Goal: Transaction & Acquisition: Purchase product/service

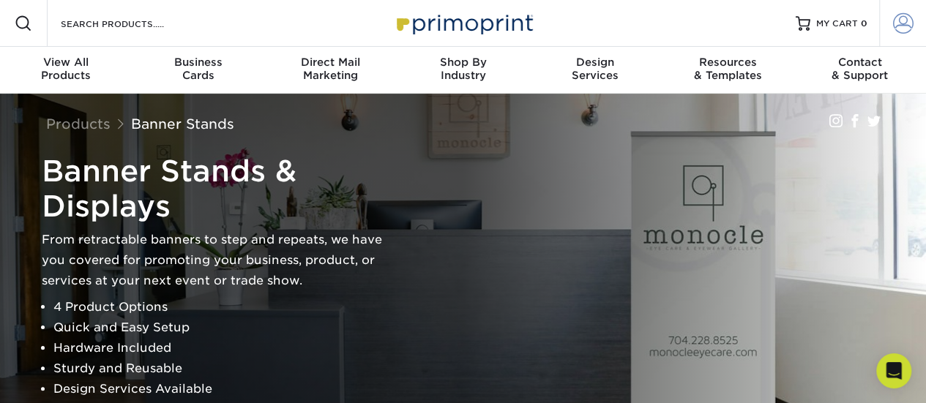
type input "nanablendllc@gmail.com"
click at [897, 34] on link "Account" at bounding box center [902, 23] width 47 height 47
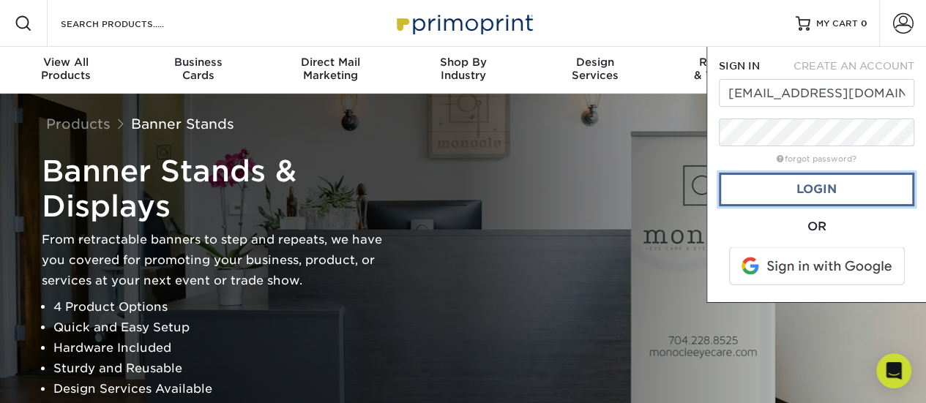
click at [837, 195] on link "Login" at bounding box center [816, 190] width 195 height 34
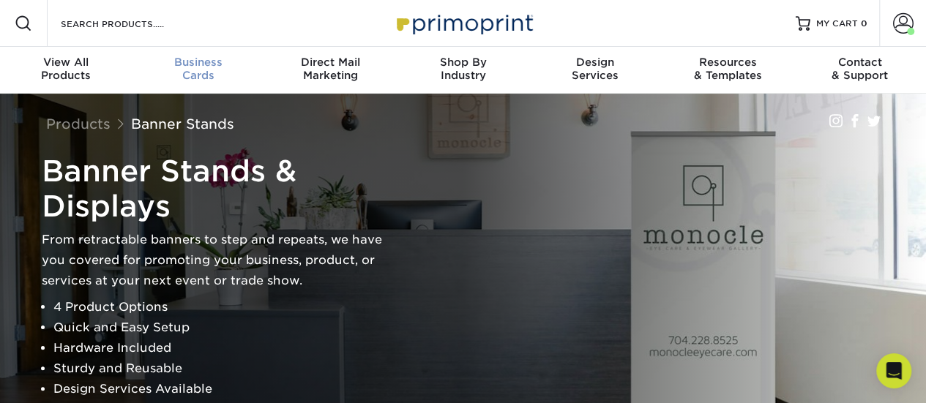
click at [204, 61] on span "Business" at bounding box center [198, 62] width 132 height 13
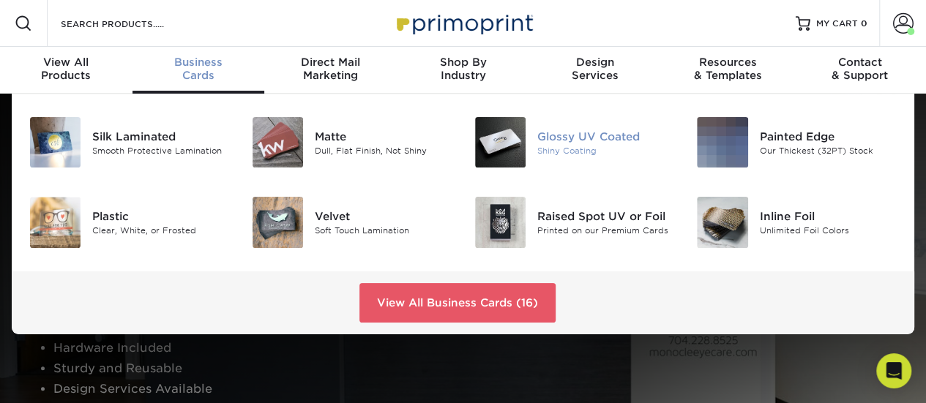
click at [599, 141] on div "Glossy UV Coated" at bounding box center [606, 136] width 138 height 16
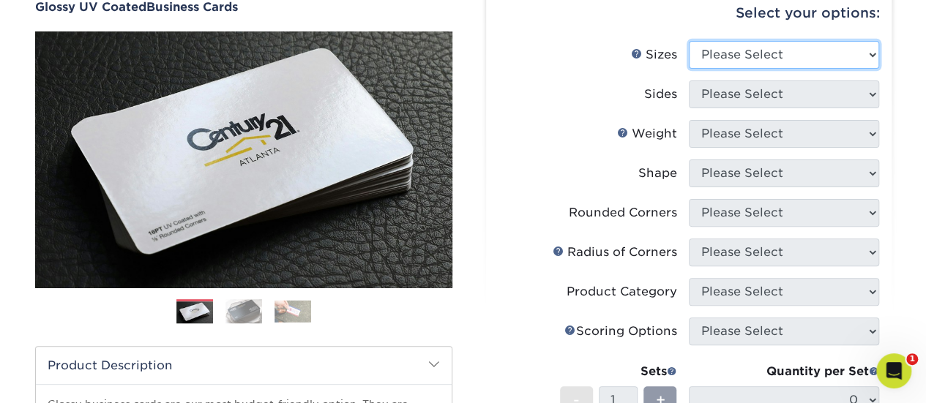
click at [835, 53] on select "Please Select 1.5" x 3.5" - Mini 1.75" x 3.5" - Mini 2" x 2" - Square 2" x 3" -…" at bounding box center [784, 55] width 190 height 28
select select "2.00x3.50"
click at [689, 41] on select "Please Select 1.5" x 3.5" - Mini 1.75" x 3.5" - Mini 2" x 2" - Square 2" x 3" -…" at bounding box center [784, 55] width 190 height 28
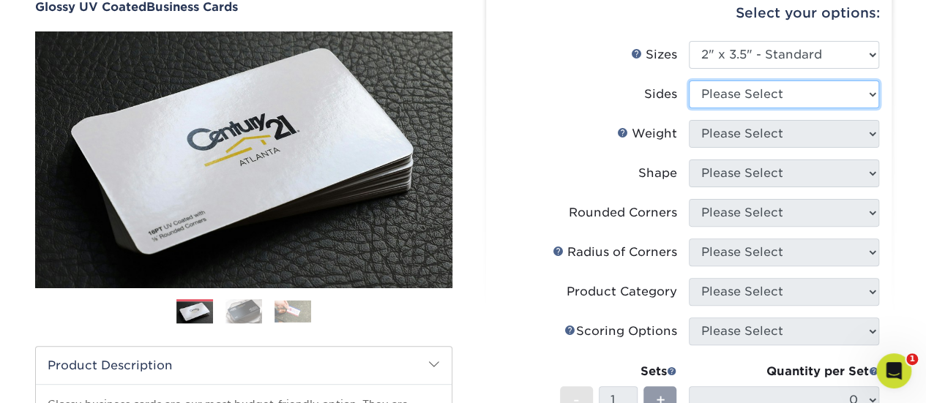
click at [728, 99] on select "Please Select Print Both Sides Print Front Only" at bounding box center [784, 95] width 190 height 28
select select "32d3c223-f82c-492b-b915-ba065a00862f"
click at [689, 81] on select "Please Select Print Both Sides Print Front Only" at bounding box center [784, 95] width 190 height 28
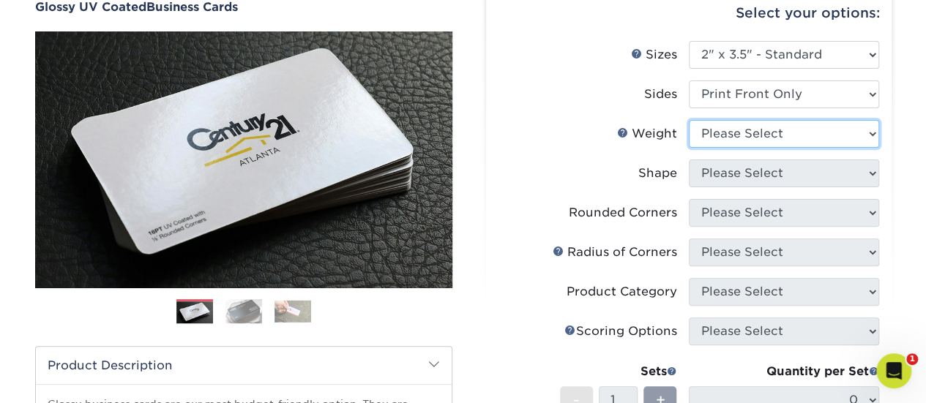
click at [750, 134] on select "Please Select 16PT 14PT" at bounding box center [784, 134] width 190 height 28
select select "16PT"
click at [689, 120] on select "Please Select 16PT 14PT" at bounding box center [784, 134] width 190 height 28
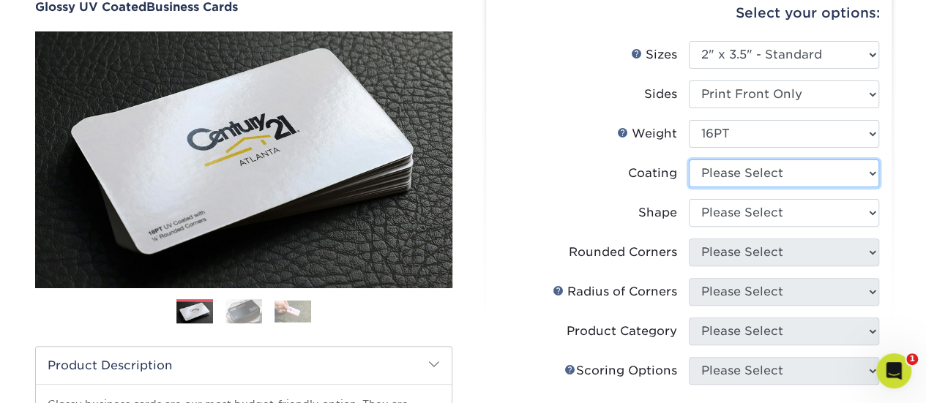
click at [745, 172] on select at bounding box center [784, 174] width 190 height 28
select select "1e8116af-acfc-44b1-83dc-8181aa338834"
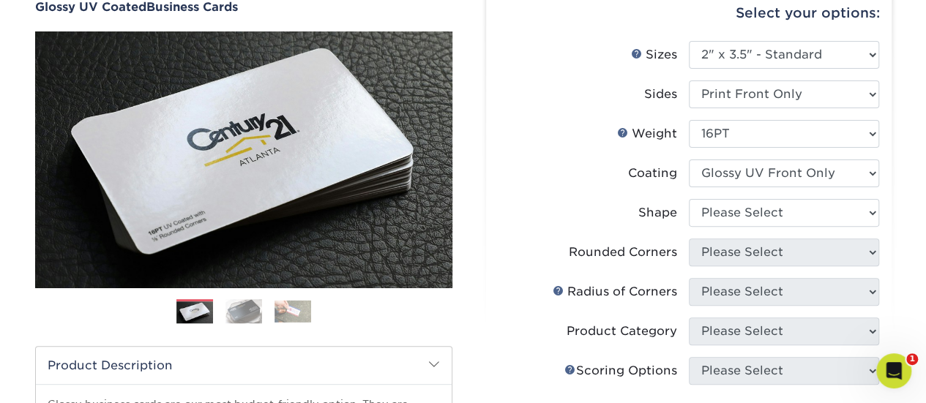
click at [689, 160] on select at bounding box center [784, 174] width 190 height 28
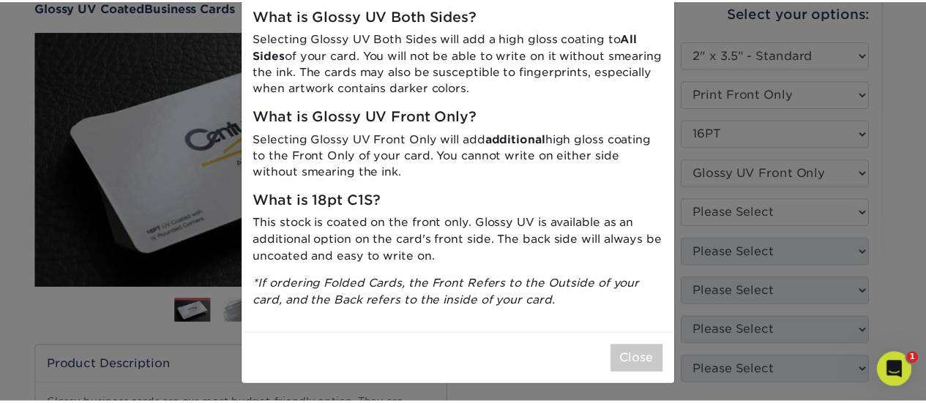
scroll to position [73, 0]
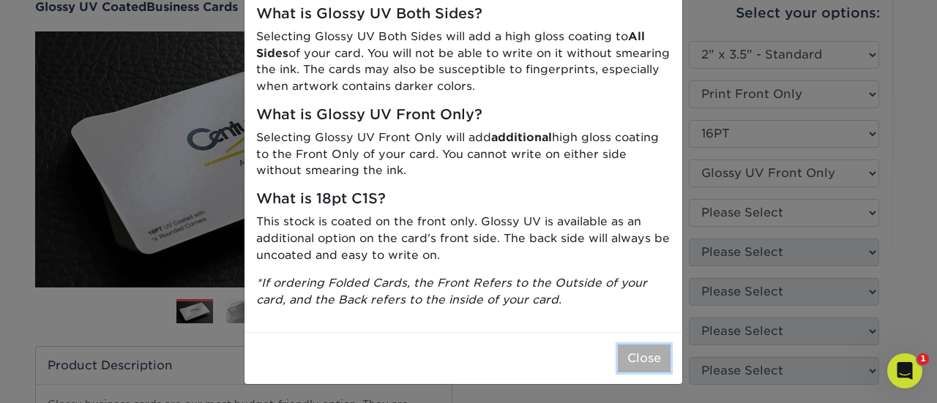
click at [624, 364] on button "Close" at bounding box center [644, 359] width 53 height 28
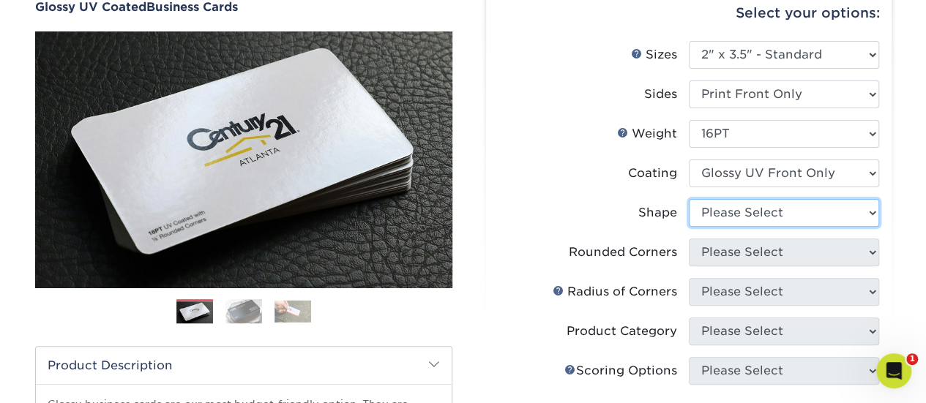
click at [768, 219] on select "Please Select Standard" at bounding box center [784, 213] width 190 height 28
select select "standard"
click at [689, 199] on select "Please Select Standard" at bounding box center [784, 213] width 190 height 28
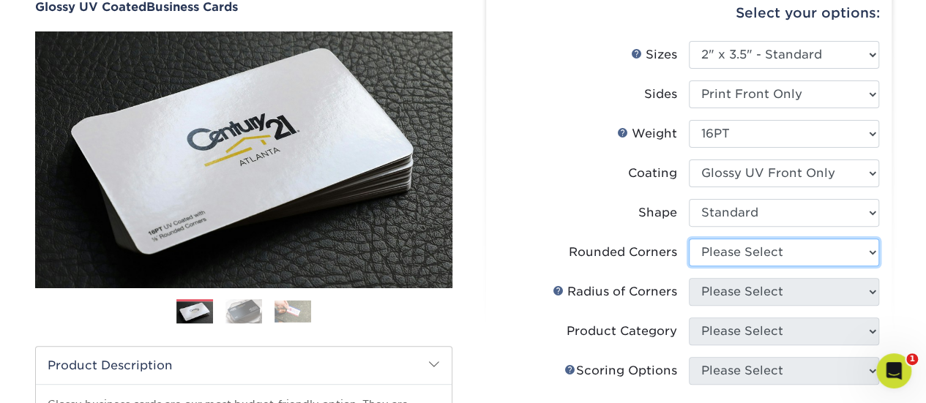
click at [757, 254] on select "Please Select Yes - Round 2 Corners Yes - Round 4 Corners No" at bounding box center [784, 253] width 190 height 28
select select "7672df9e-0e0a-464d-8e1f-920c575e4da3"
click at [689, 239] on select "Please Select Yes - Round 2 Corners Yes - Round 4 Corners No" at bounding box center [784, 253] width 190 height 28
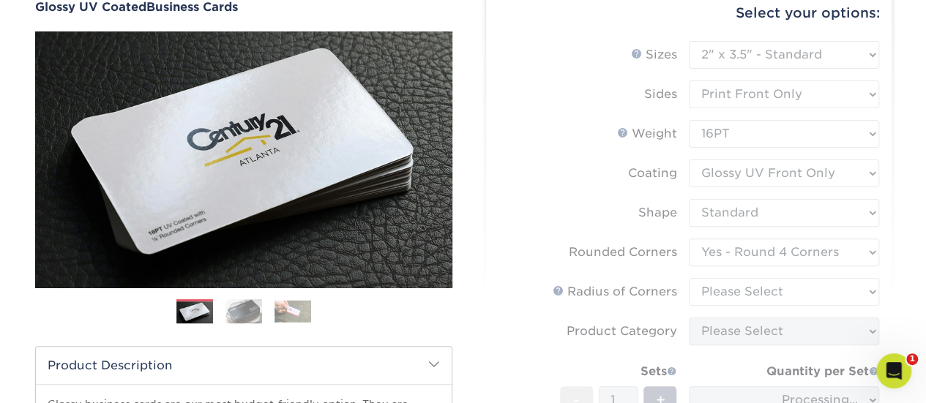
click at [749, 313] on form "Sizes Help Sizes Please Select 1.5" x 3.5" - Mini 1.75" x 3.5" - Mini 2" x 2" -…" at bounding box center [689, 284] width 382 height 487
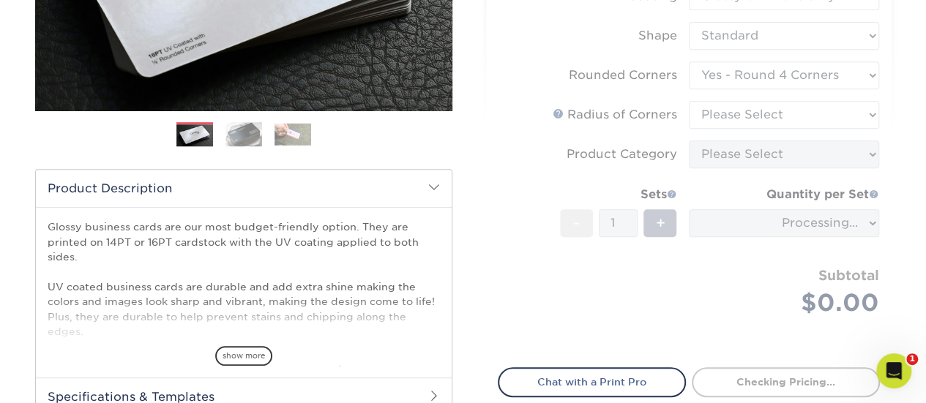
scroll to position [293, 0]
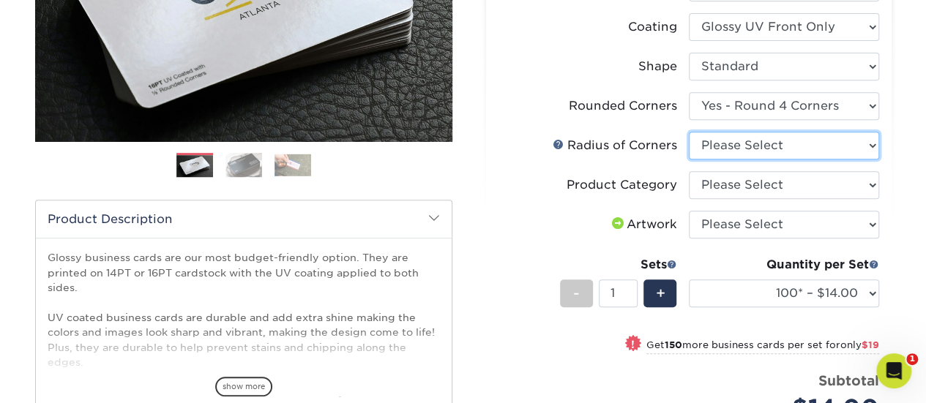
click at [755, 146] on select "Please Select Rounded 1/8" Rounded 1/4"" at bounding box center [784, 146] width 190 height 28
select select "589680c7-ee9a-431b-9d12-d7aeb1386a97"
click at [689, 132] on select "Please Select Rounded 1/8" Rounded 1/4"" at bounding box center [784, 146] width 190 height 28
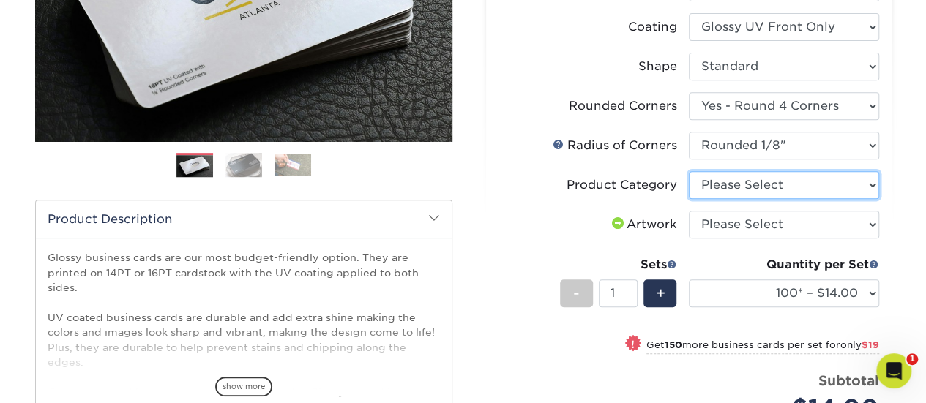
click at [770, 188] on select "Please Select Business Cards" at bounding box center [784, 185] width 190 height 28
select select "3b5148f1-0588-4f88-a218-97bcfdce65c1"
click at [689, 171] on select "Please Select Business Cards" at bounding box center [784, 185] width 190 height 28
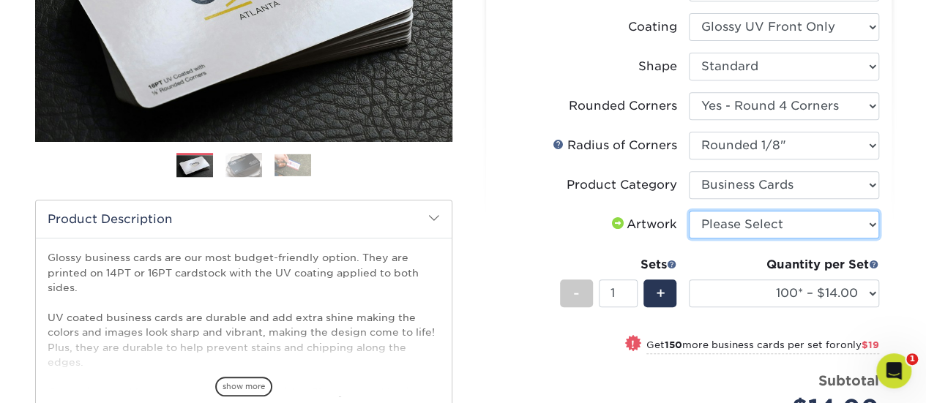
click at [751, 219] on select "Please Select I will upload files I need a design - $100" at bounding box center [784, 225] width 190 height 28
select select "upload"
click at [689, 211] on select "Please Select I will upload files I need a design - $100" at bounding box center [784, 225] width 190 height 28
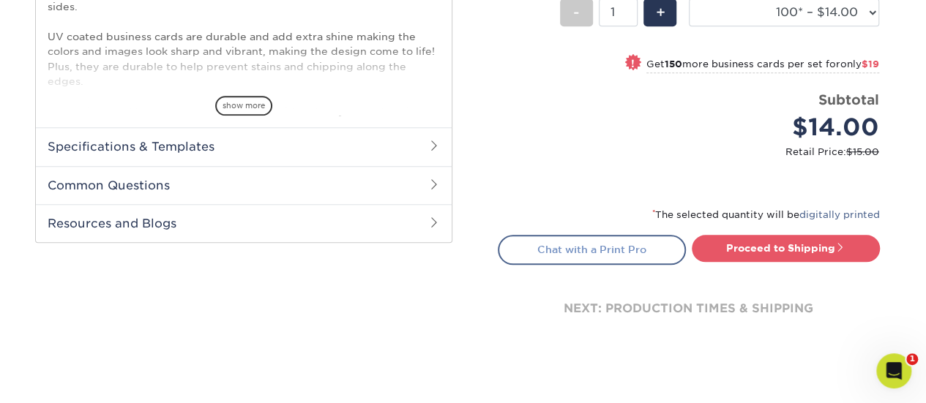
scroll to position [586, 0]
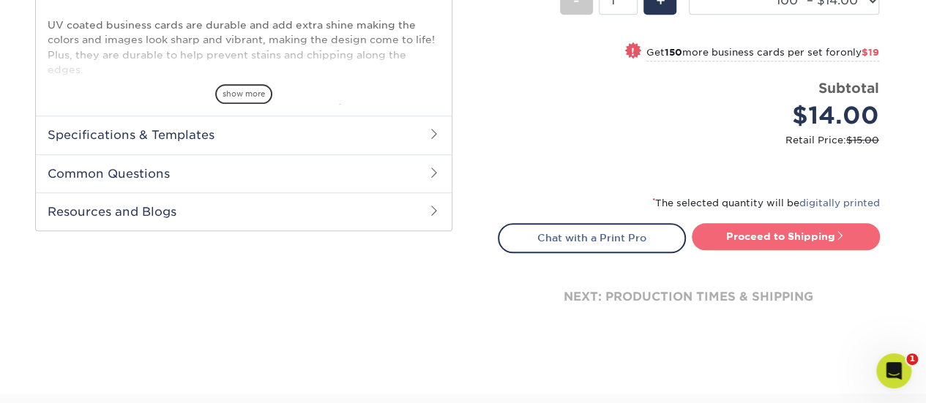
click at [774, 236] on link "Proceed to Shipping" at bounding box center [786, 236] width 188 height 26
type input "Set 1"
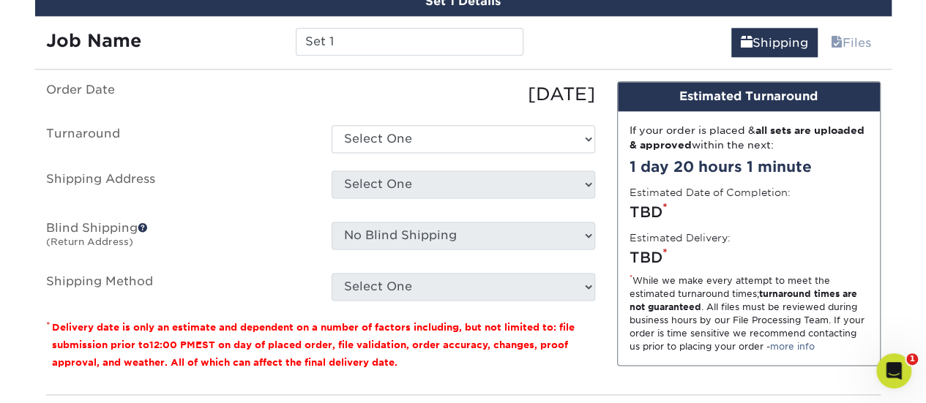
scroll to position [922, 0]
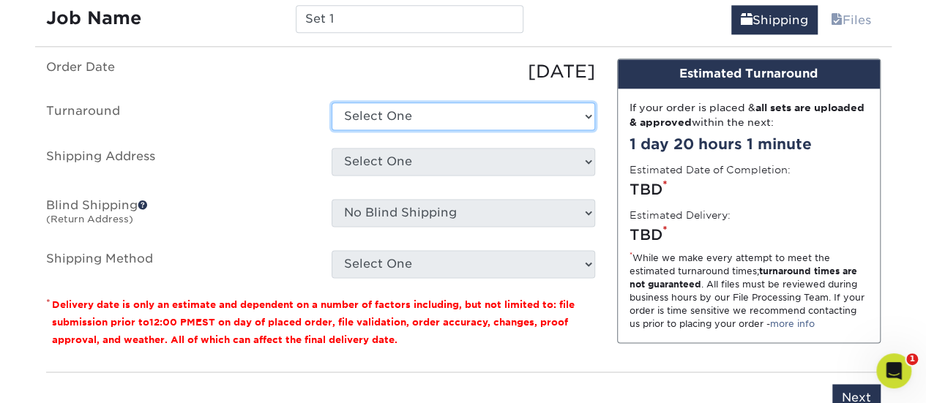
click at [446, 116] on select "Select One 2-4 Business Days 2 Day Next Business Day" at bounding box center [464, 116] width 264 height 28
select select "a3326b27-ff21-4a0a-b6f7-0ca8ed74fdcc"
click at [332, 102] on select "Select One 2-4 Business Days 2 Day Next Business Day" at bounding box center [464, 116] width 264 height 28
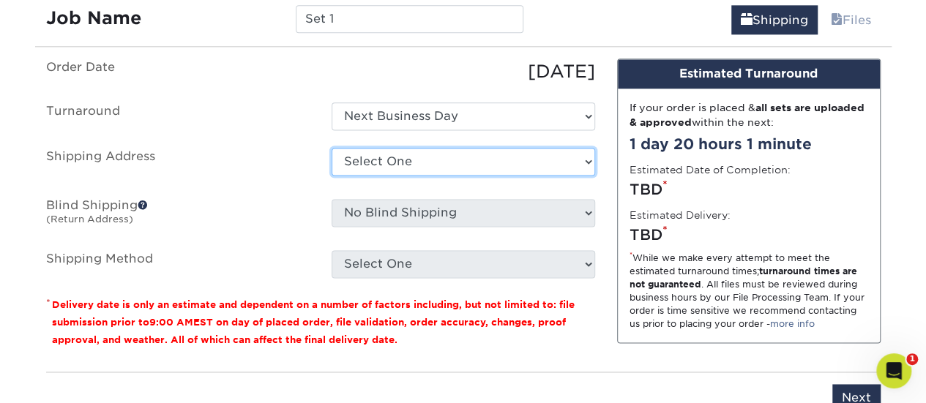
click at [432, 165] on select "Select One AMIR TRENDZ Ms. Snardy + Add New Address" at bounding box center [464, 162] width 264 height 28
select select "285803"
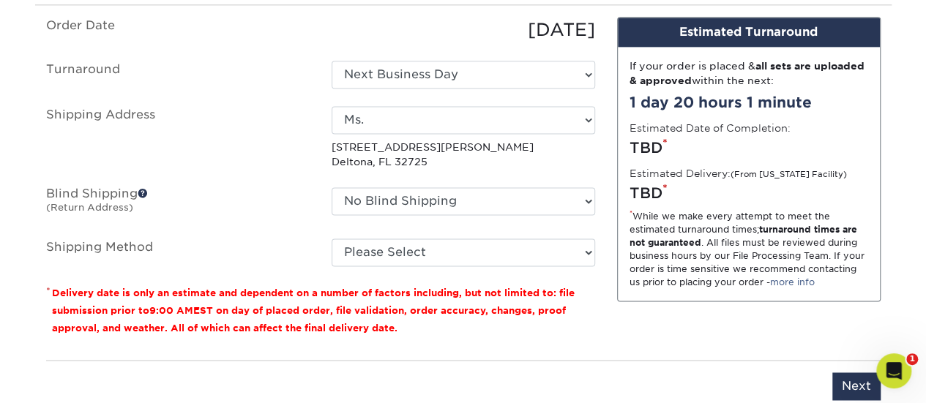
scroll to position [995, 0]
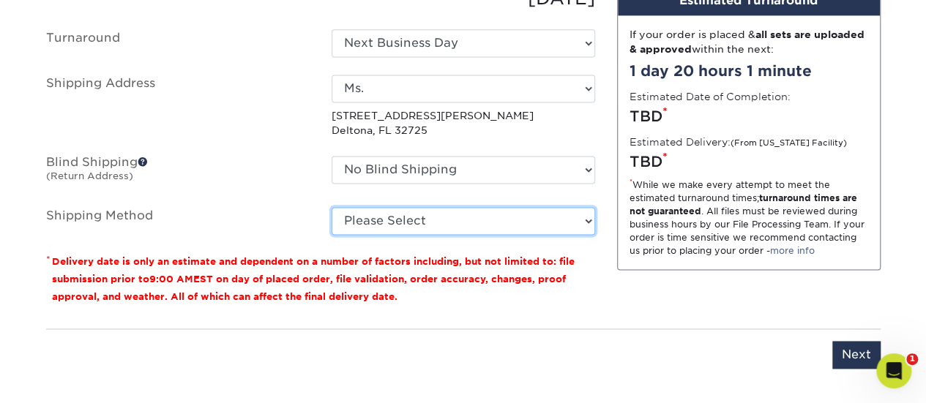
click at [413, 227] on select "Please Select Ground Shipping (+$7.84) 3 Day Shipping Service (+$20.06) 2 Day A…" at bounding box center [464, 221] width 264 height 28
click at [332, 207] on select "Please Select Ground Shipping (+$7.84) 3 Day Shipping Service (+$20.06) 2 Day A…" at bounding box center [464, 221] width 264 height 28
click at [452, 218] on select "Please Select Ground Shipping (+$7.84) 3 Day Shipping Service (+$20.06) 2 Day A…" at bounding box center [464, 221] width 264 height 28
click at [332, 207] on select "Please Select Ground Shipping (+$7.84) 3 Day Shipping Service (+$20.06) 2 Day A…" at bounding box center [464, 221] width 264 height 28
click at [507, 219] on select "Please Select Ground Shipping (+$7.84) 3 Day Shipping Service (+$20.06) 2 Day A…" at bounding box center [464, 221] width 264 height 28
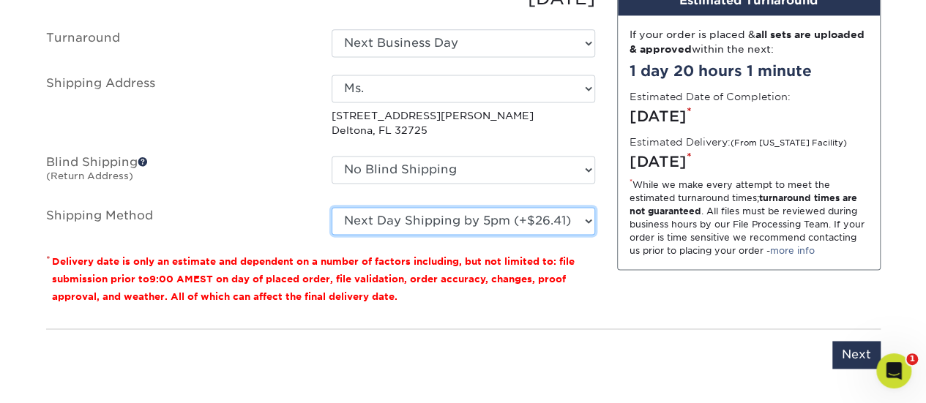
select select "03"
click at [332, 207] on select "Please Select Ground Shipping (+$7.84) 3 Day Shipping Service (+$20.06) 2 Day A…" at bounding box center [464, 221] width 264 height 28
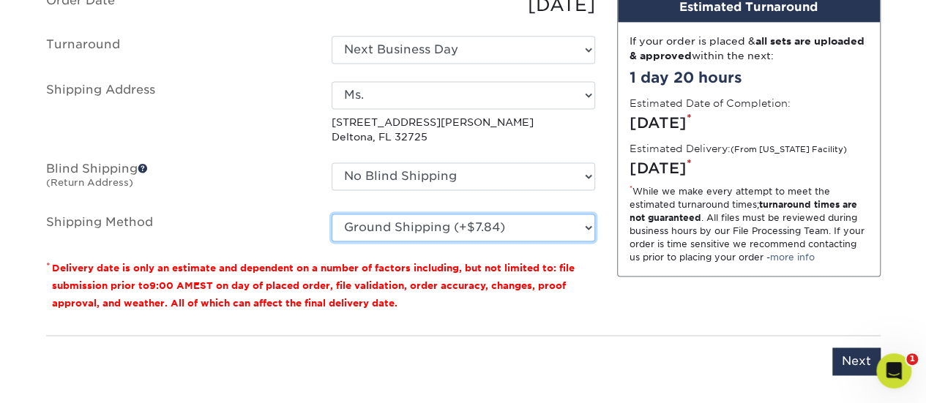
scroll to position [1214, 0]
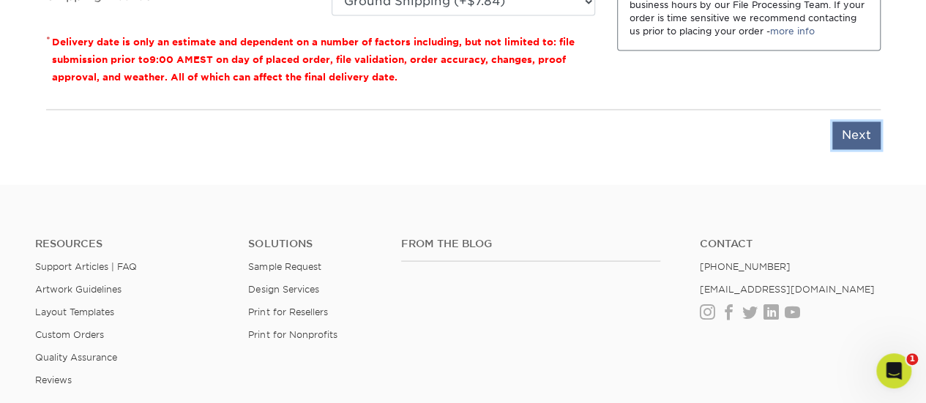
click at [863, 143] on input "Next" at bounding box center [856, 136] width 48 height 28
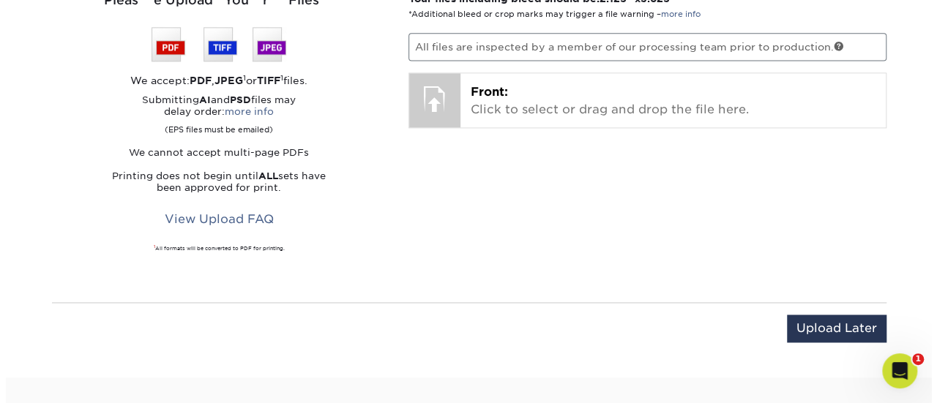
scroll to position [848, 0]
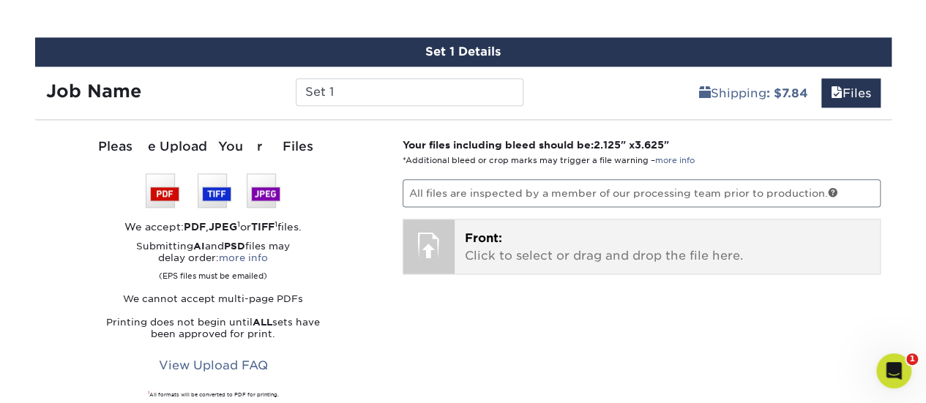
click at [539, 247] on p "Front: Click to select or drag and drop the file here." at bounding box center [667, 247] width 405 height 35
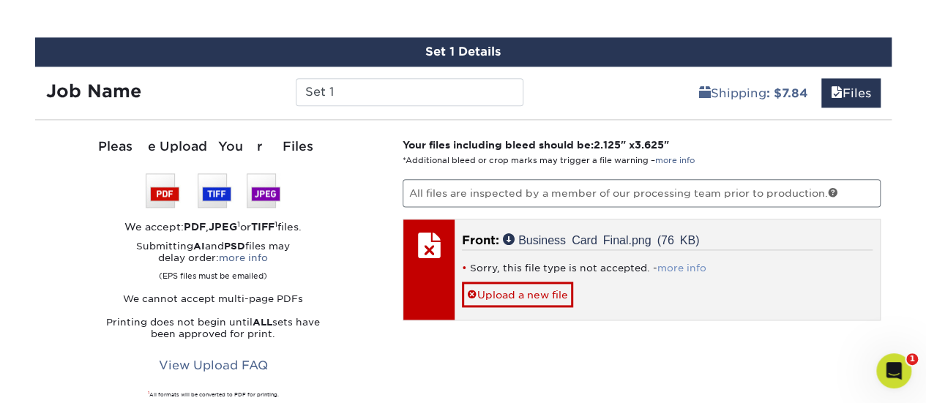
click at [691, 265] on link "more info" at bounding box center [681, 268] width 49 height 11
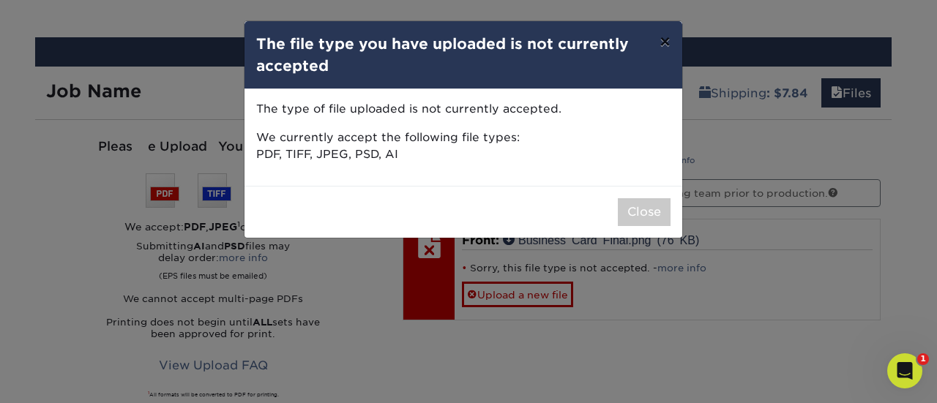
click at [669, 42] on button "×" at bounding box center [665, 41] width 34 height 41
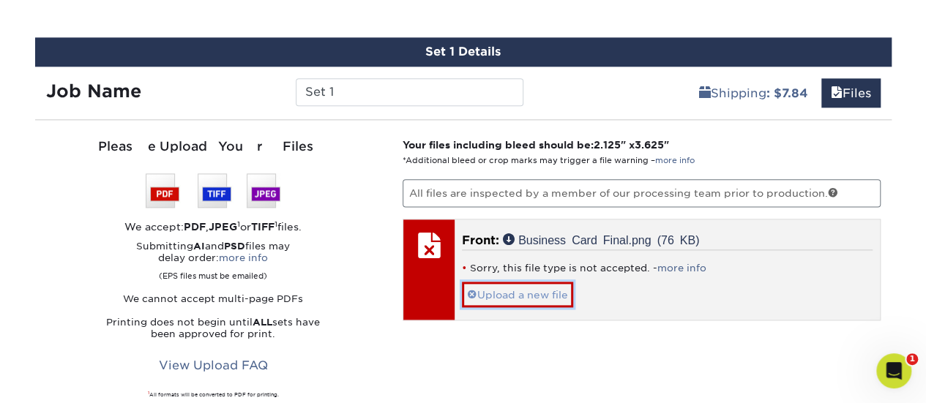
click at [476, 295] on link "Upload a new file" at bounding box center [517, 295] width 111 height 26
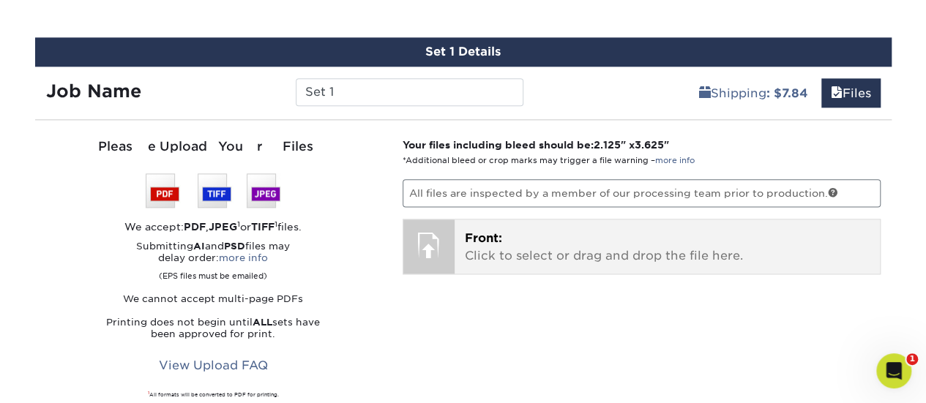
click at [483, 256] on p "Front: Click to select or drag and drop the file here." at bounding box center [667, 247] width 405 height 35
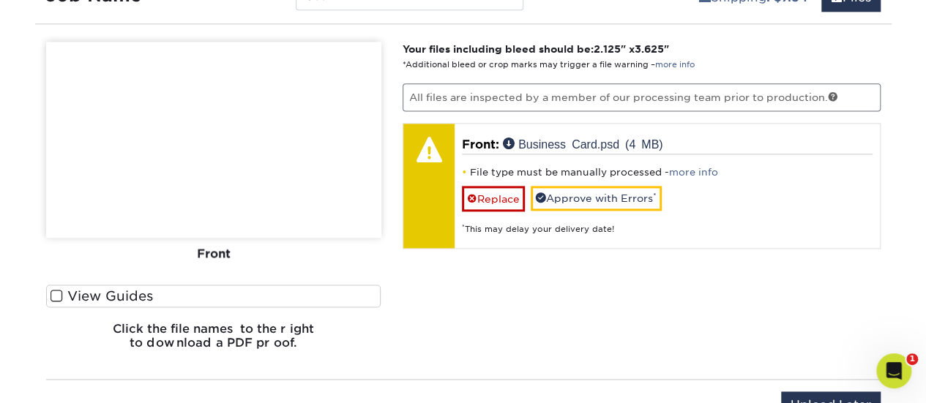
scroll to position [922, 0]
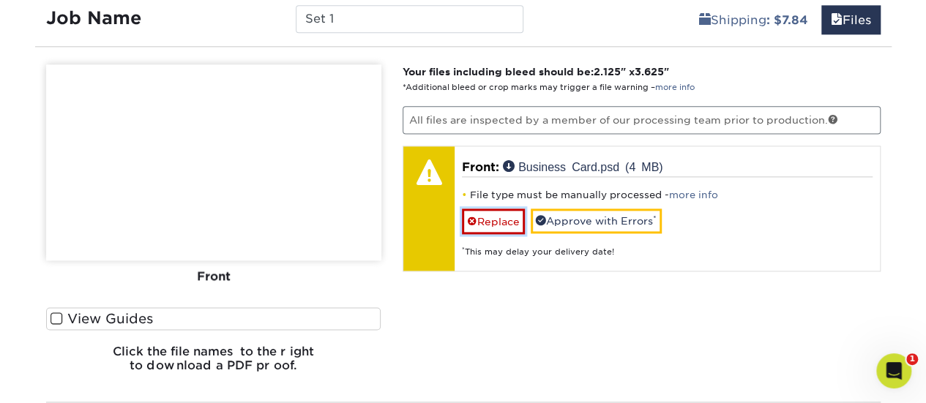
click at [472, 217] on span at bounding box center [472, 222] width 10 height 12
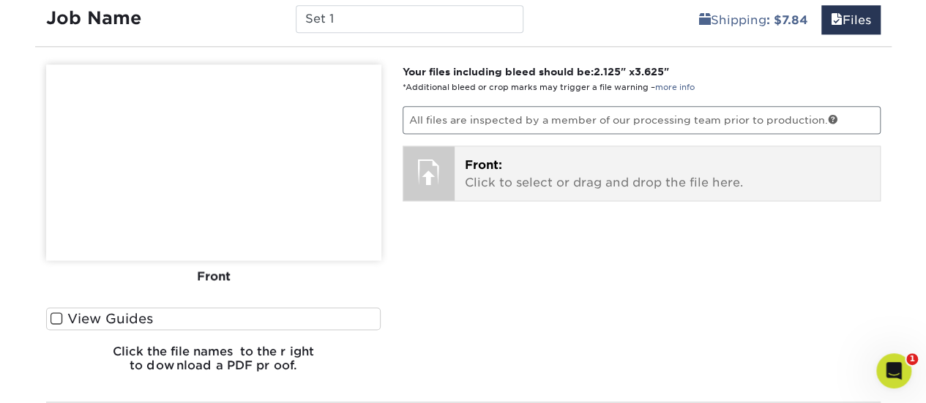
click at [484, 175] on p "Front: Click to select or drag and drop the file here." at bounding box center [667, 174] width 405 height 35
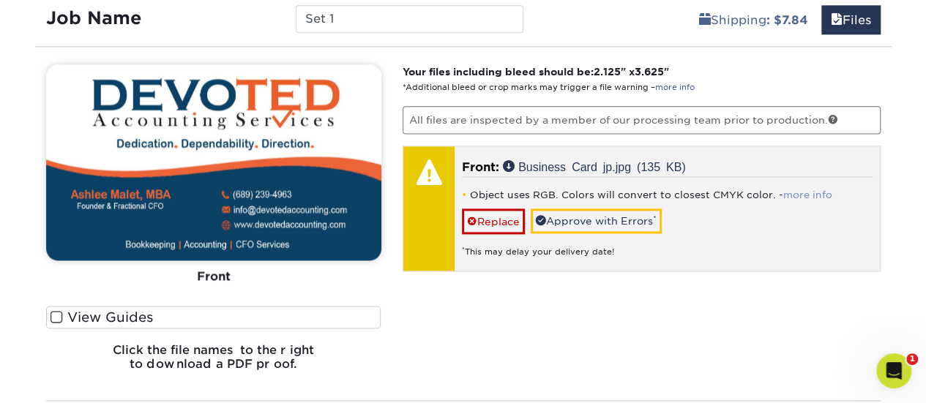
click at [820, 193] on link "more info" at bounding box center [807, 195] width 49 height 11
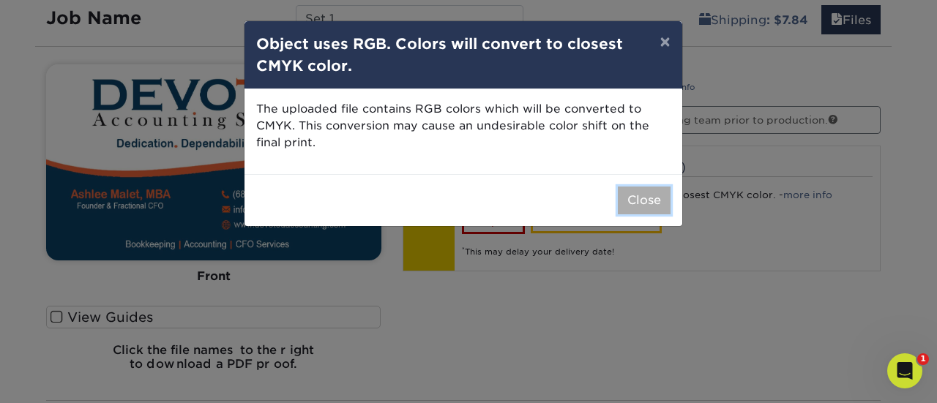
click at [634, 203] on button "Close" at bounding box center [644, 201] width 53 height 28
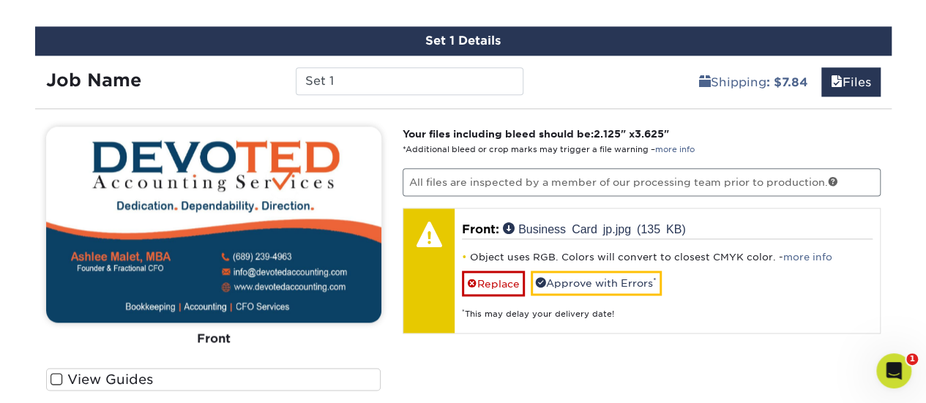
scroll to position [848, 0]
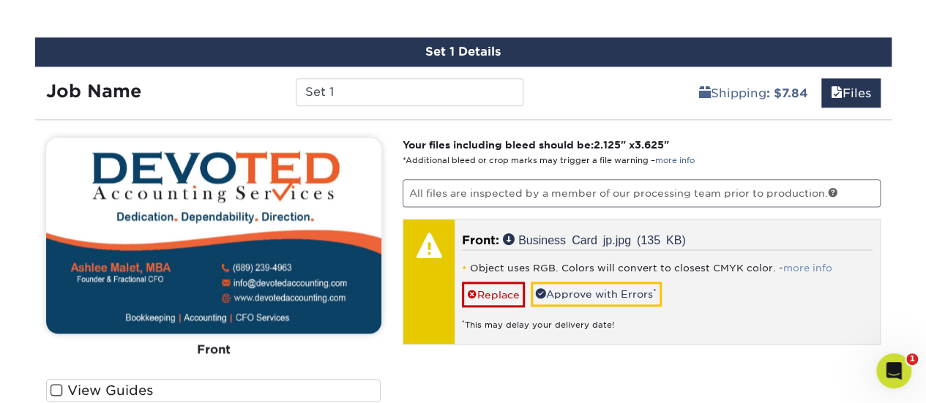
click at [801, 266] on link "more info" at bounding box center [807, 268] width 49 height 11
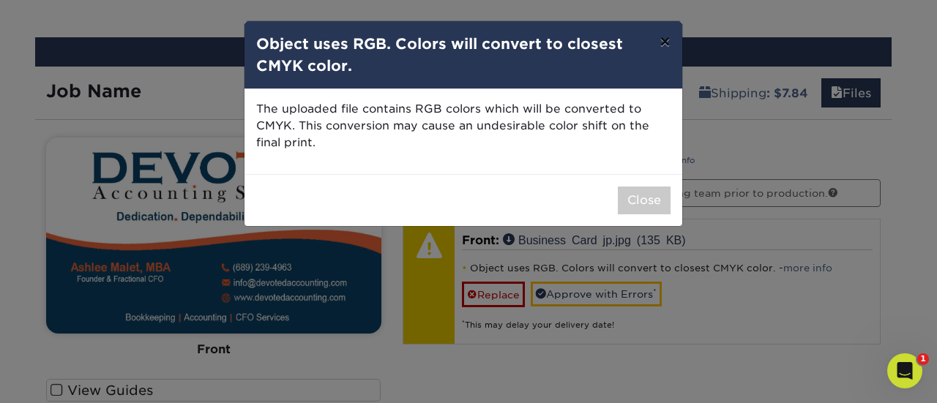
click at [668, 42] on button "×" at bounding box center [665, 41] width 34 height 41
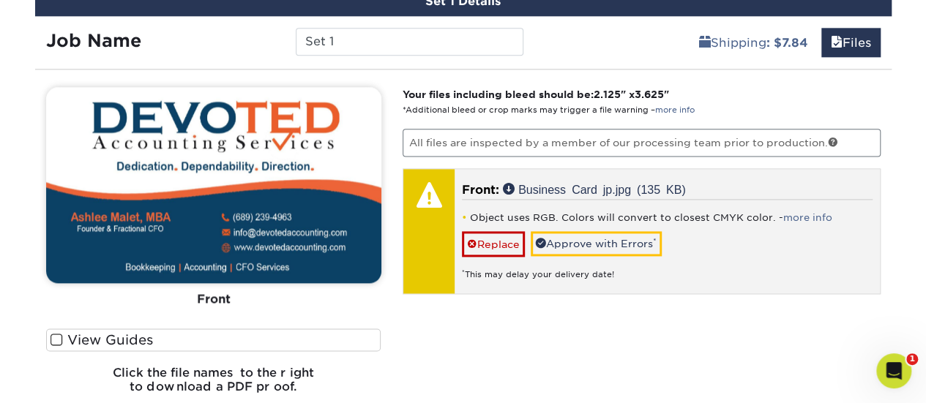
scroll to position [922, 0]
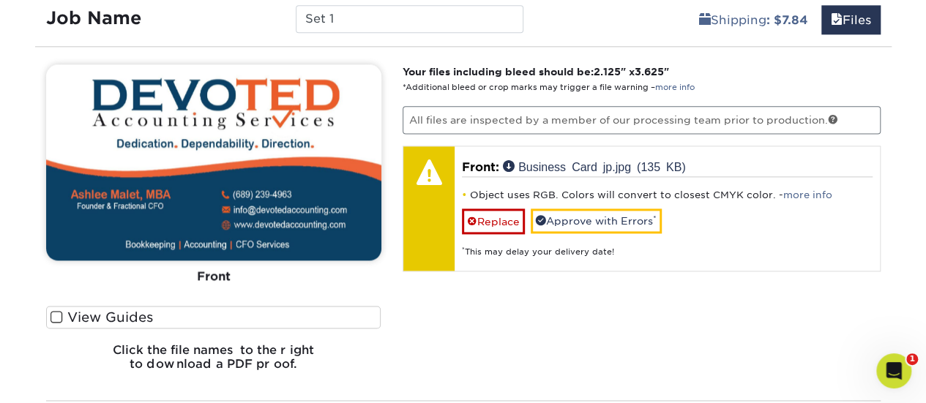
click at [54, 315] on span at bounding box center [57, 317] width 12 height 14
click at [0, 0] on input "View Guides" at bounding box center [0, 0] width 0 height 0
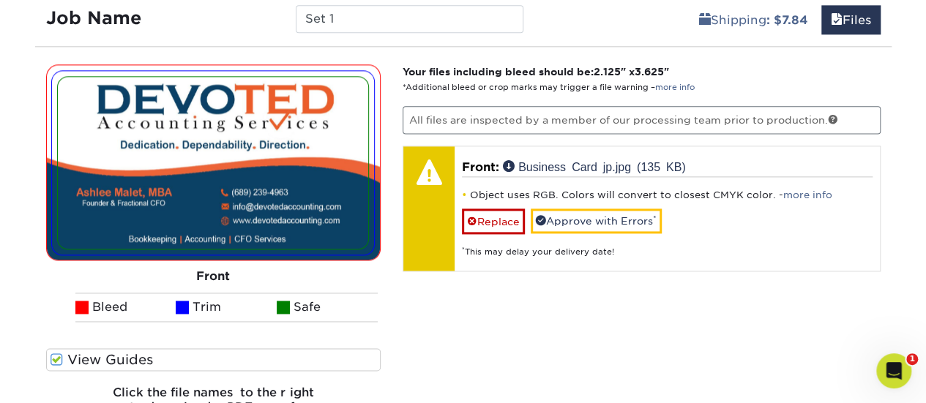
click at [54, 315] on ul "Bleed Trim Safe" at bounding box center [213, 307] width 335 height 29
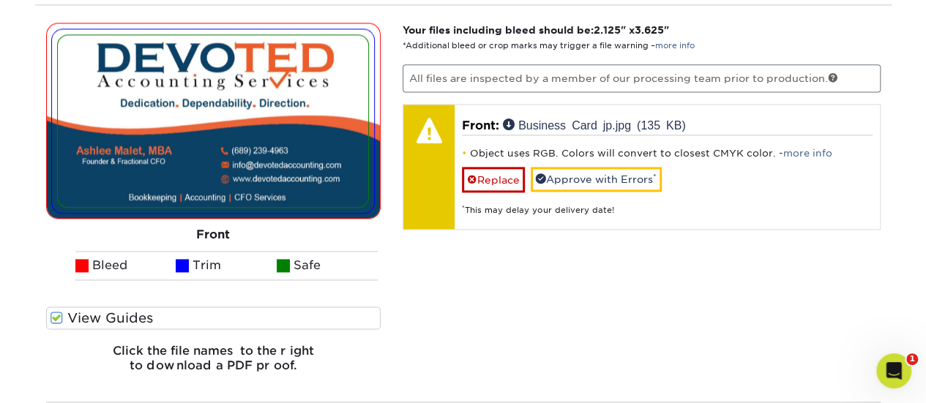
scroll to position [995, 0]
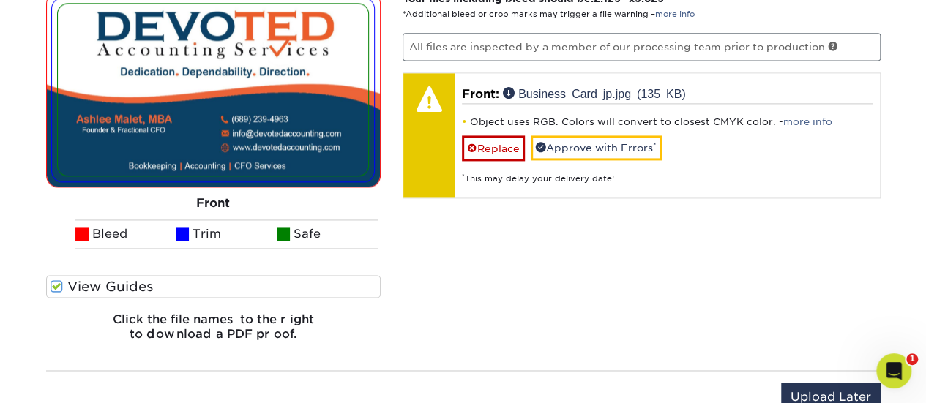
click at [64, 288] on label "View Guides" at bounding box center [213, 286] width 335 height 23
click at [0, 0] on input "View Guides" at bounding box center [0, 0] width 0 height 0
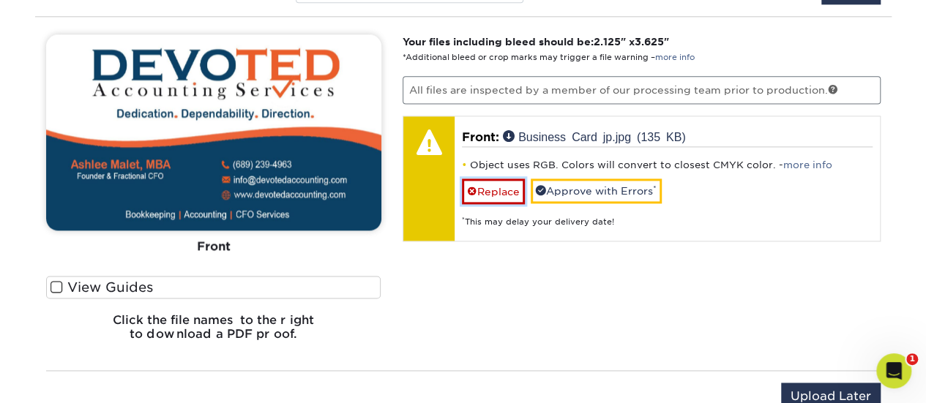
click at [509, 193] on link "Replace" at bounding box center [493, 192] width 63 height 26
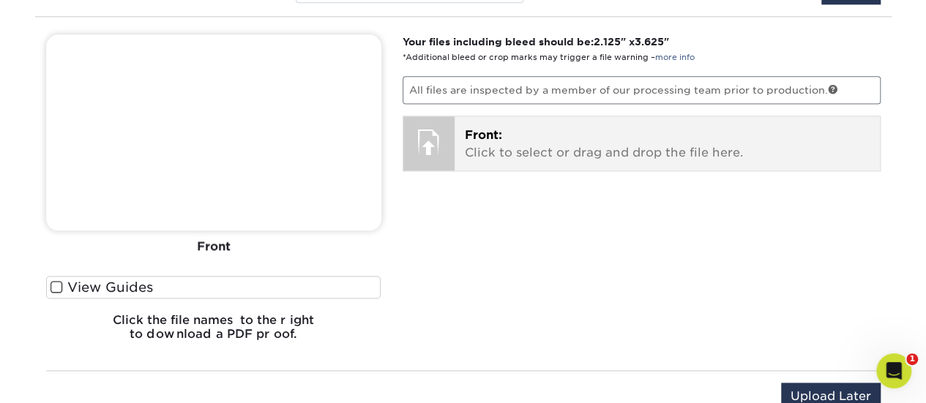
click at [500, 149] on p "Front: Click to select or drag and drop the file here." at bounding box center [667, 144] width 405 height 35
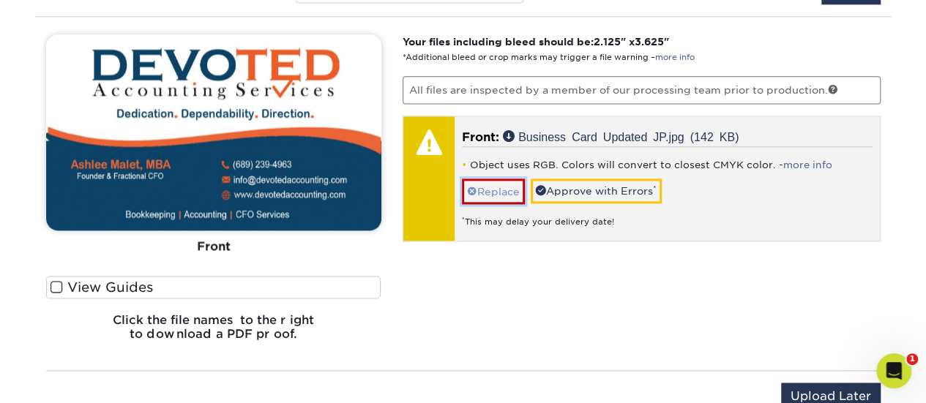
click at [493, 194] on link "Replace" at bounding box center [493, 192] width 63 height 26
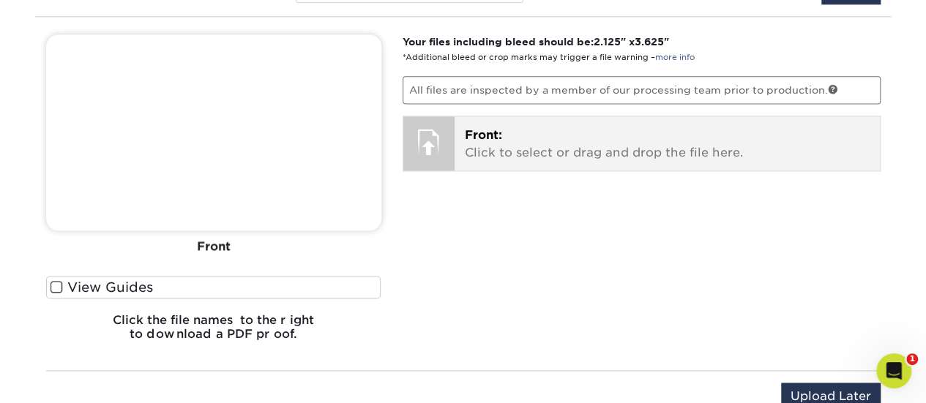
click at [502, 158] on p "Front: Click to select or drag and drop the file here." at bounding box center [667, 144] width 405 height 35
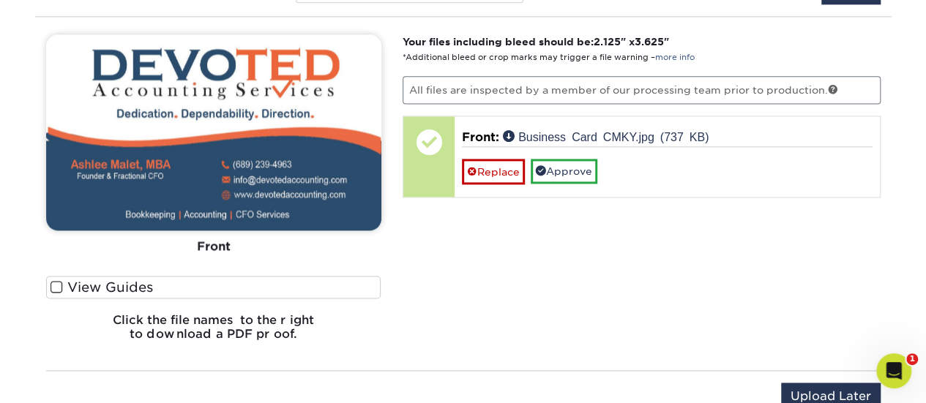
click at [59, 285] on span at bounding box center [57, 287] width 12 height 14
click at [0, 0] on input "View Guides" at bounding box center [0, 0] width 0 height 0
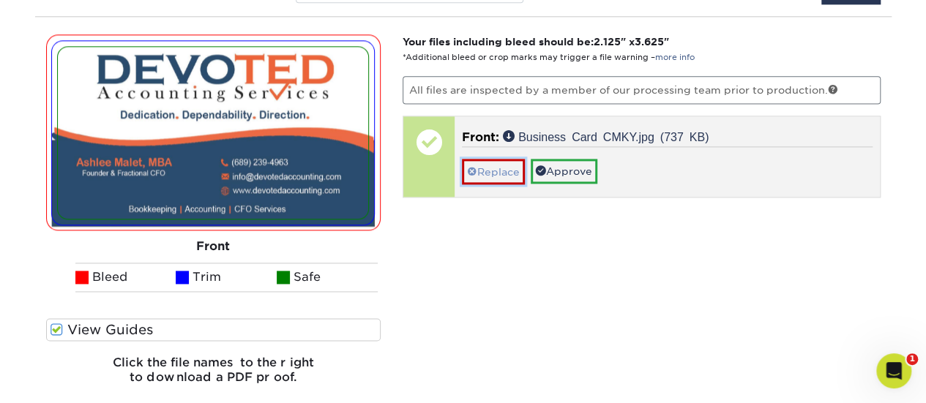
click at [502, 173] on link "Replace" at bounding box center [493, 172] width 63 height 26
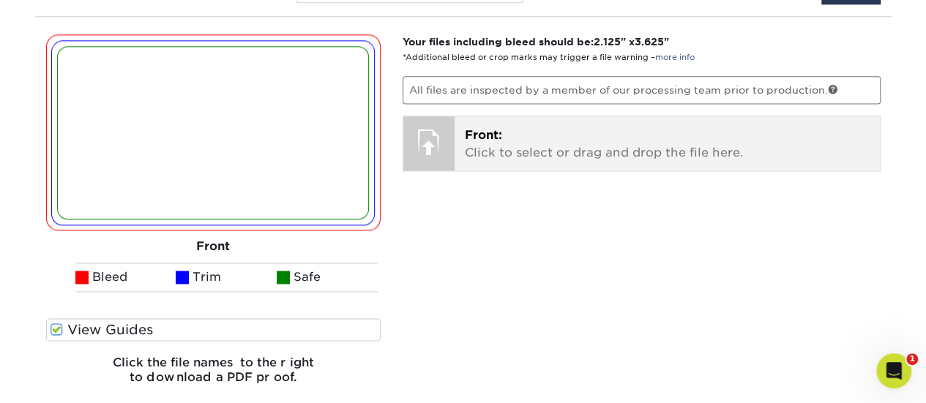
click at [490, 152] on p "Front: Click to select or drag and drop the file here." at bounding box center [667, 144] width 405 height 35
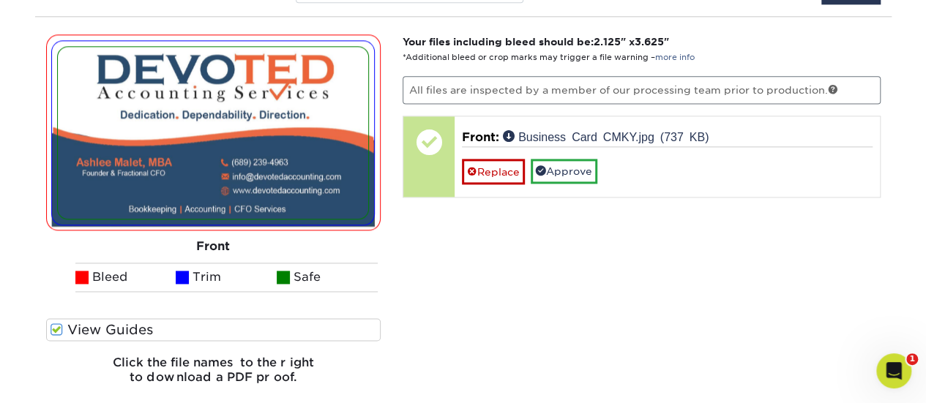
click at [54, 324] on span at bounding box center [57, 330] width 12 height 14
click at [0, 0] on input "View Guides" at bounding box center [0, 0] width 0 height 0
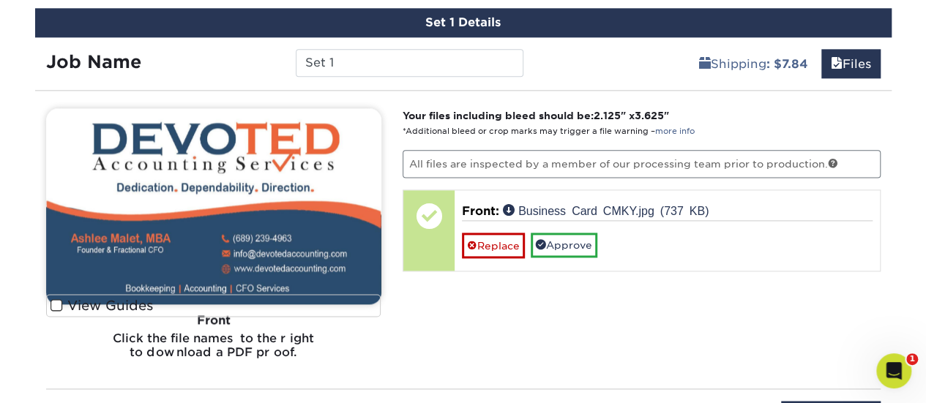
scroll to position [878, 0]
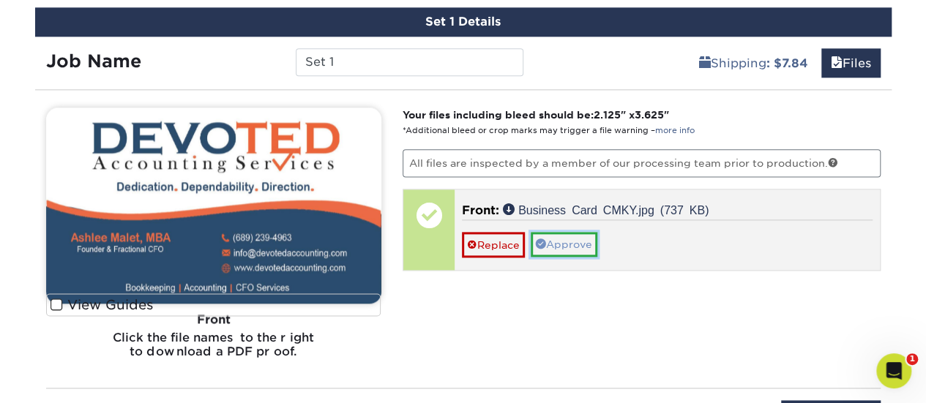
click at [588, 247] on link "Approve" at bounding box center [564, 244] width 67 height 25
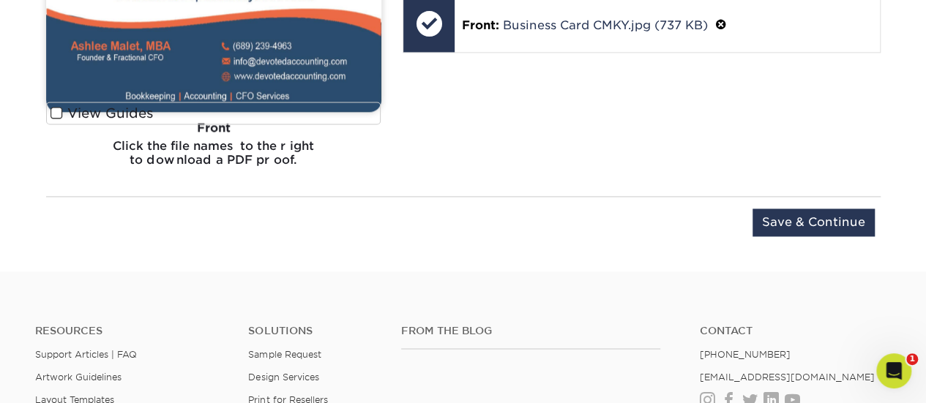
scroll to position [1098, 0]
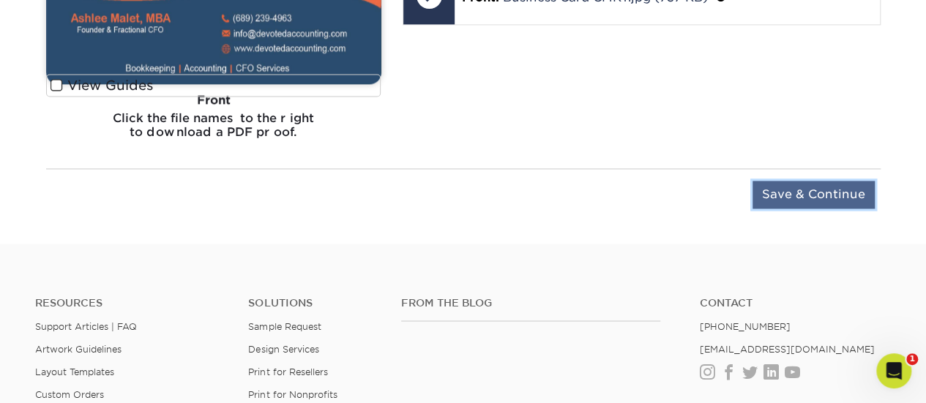
click at [803, 193] on input "Save & Continue" at bounding box center [814, 195] width 122 height 28
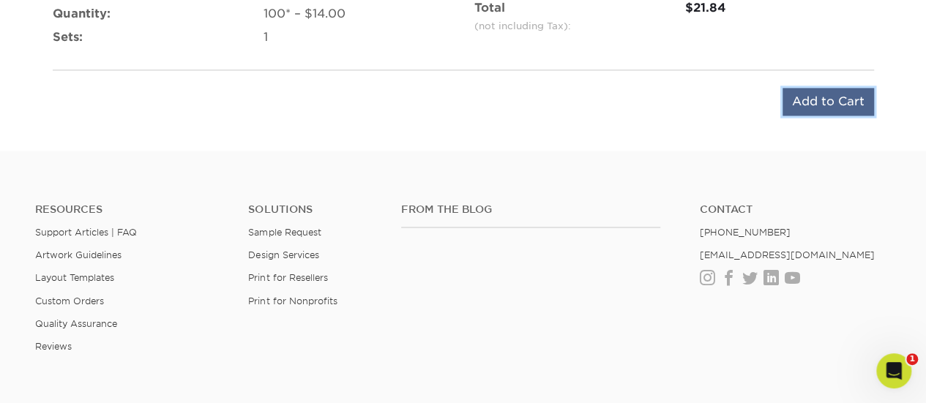
click at [828, 104] on input "Add to Cart" at bounding box center [829, 102] width 92 height 28
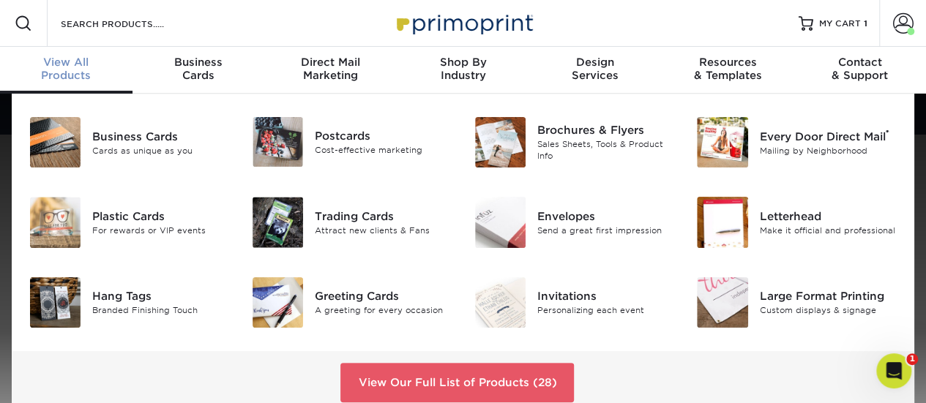
click at [60, 67] on span "View All" at bounding box center [66, 62] width 132 height 13
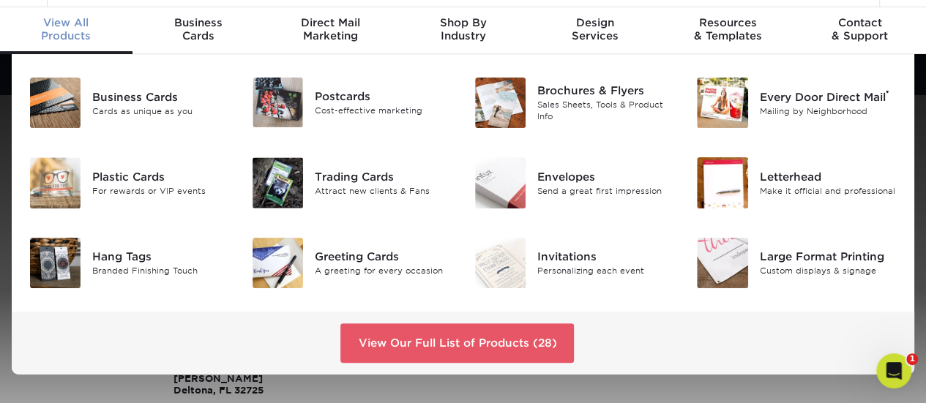
scroll to position [73, 0]
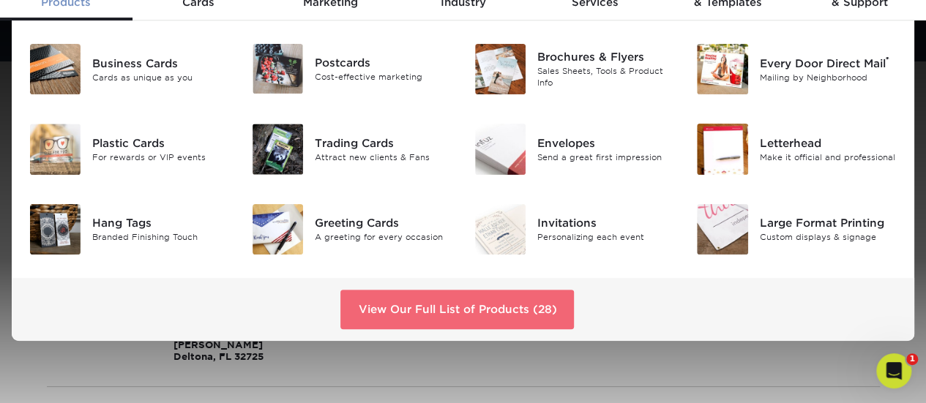
click at [442, 305] on link "View Our Full List of Products (28)" at bounding box center [457, 310] width 234 height 40
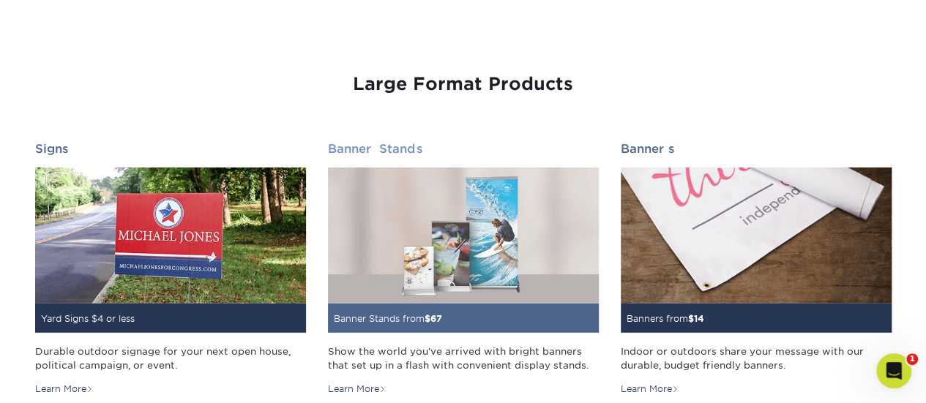
scroll to position [2017, 0]
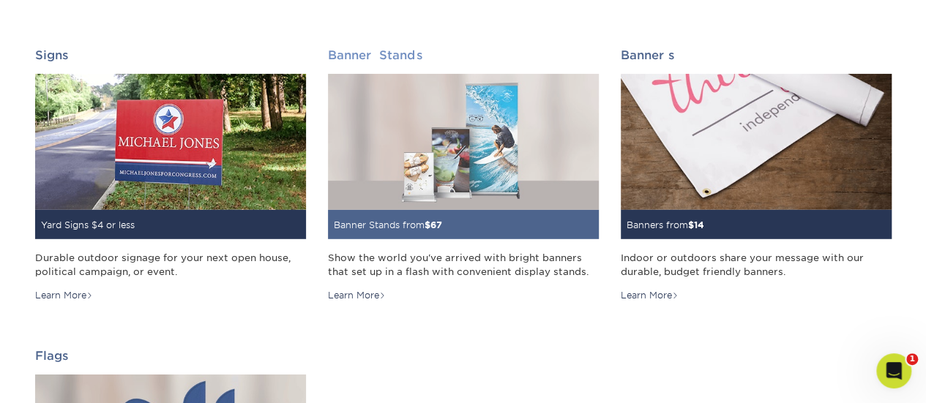
click at [369, 50] on h2 "Banner Stands" at bounding box center [463, 55] width 271 height 14
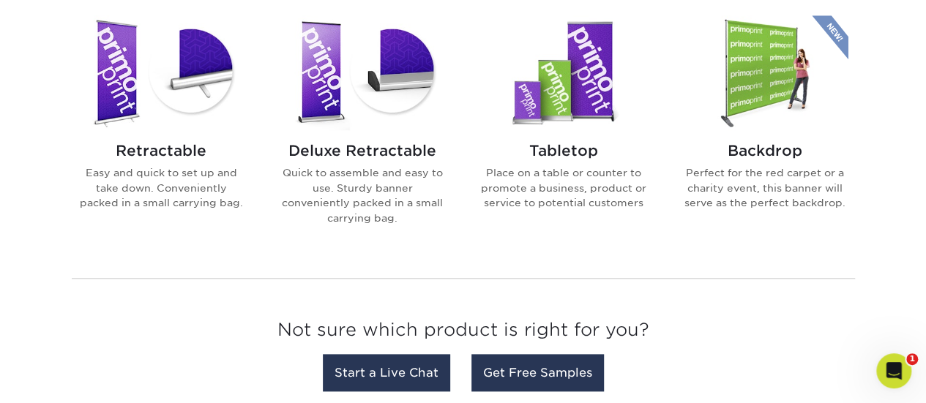
scroll to position [659, 0]
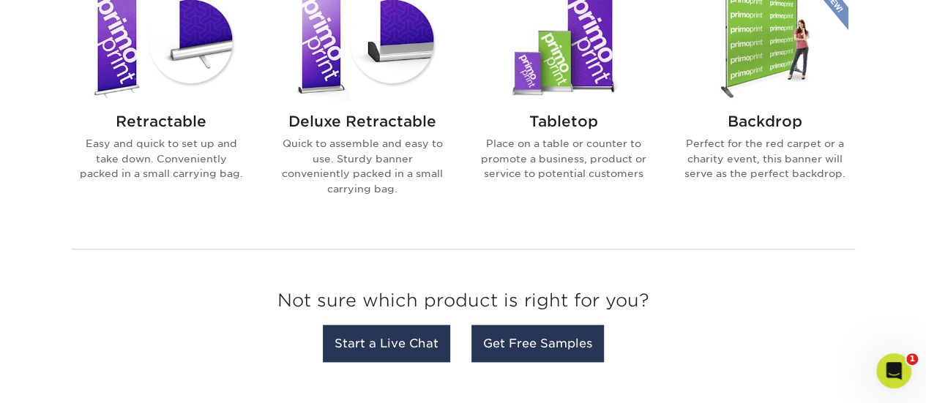
click at [350, 117] on h2 "Deluxe Retractable" at bounding box center [363, 122] width 166 height 18
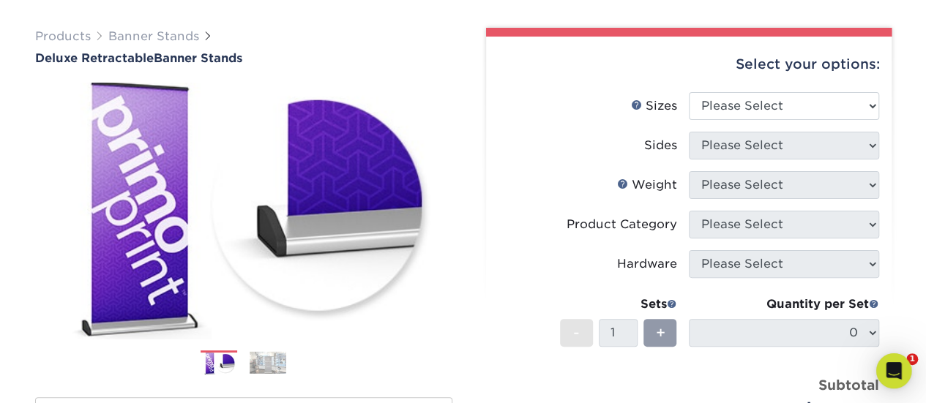
scroll to position [146, 0]
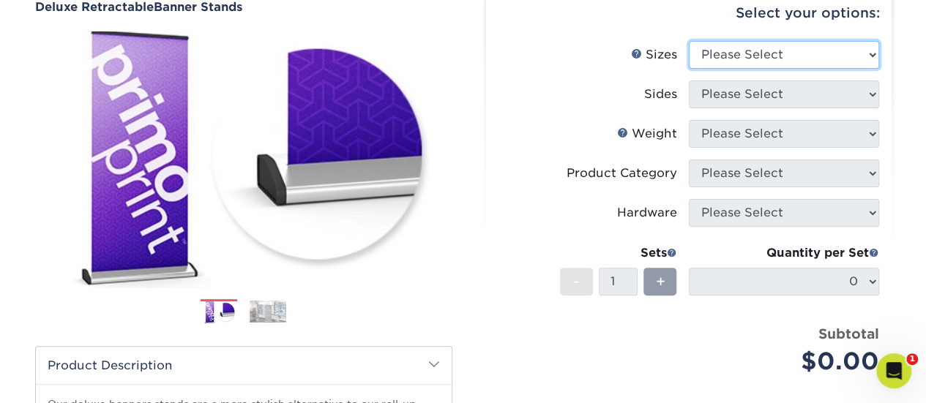
click at [736, 48] on select "Please Select 33" x 80"" at bounding box center [784, 55] width 190 height 28
select select "33.00x80.00"
click at [689, 41] on select "Please Select 33" x 80"" at bounding box center [784, 55] width 190 height 28
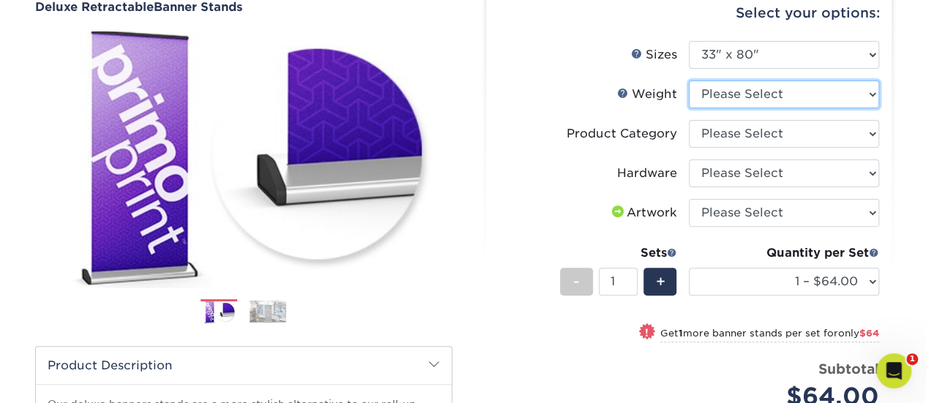
click at [791, 96] on select "Please Select 10MIL" at bounding box center [784, 95] width 190 height 28
select select "10MIL"
click at [689, 81] on select "Please Select 10MIL" at bounding box center [784, 95] width 190 height 28
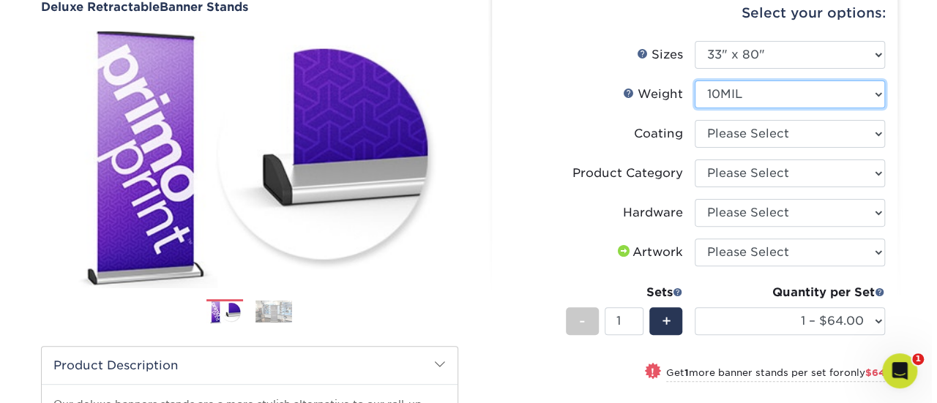
scroll to position [220, 0]
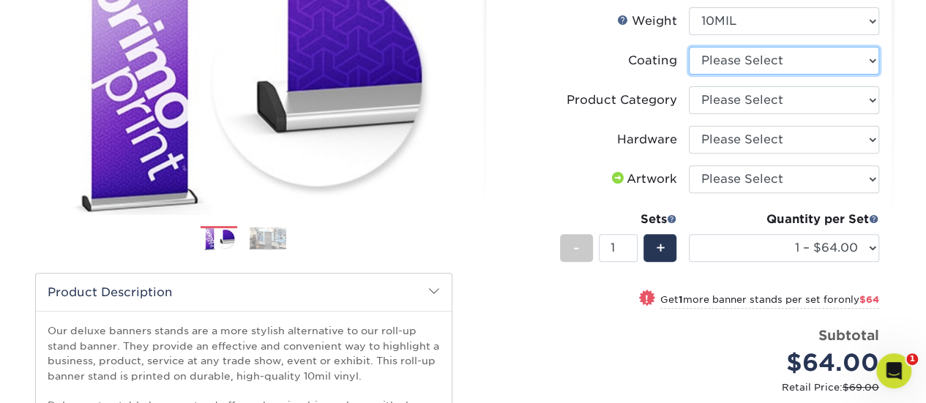
click at [725, 56] on select at bounding box center [784, 61] width 190 height 28
select select "3e7618de-abca-4bda-9f97-8b9129e913d8"
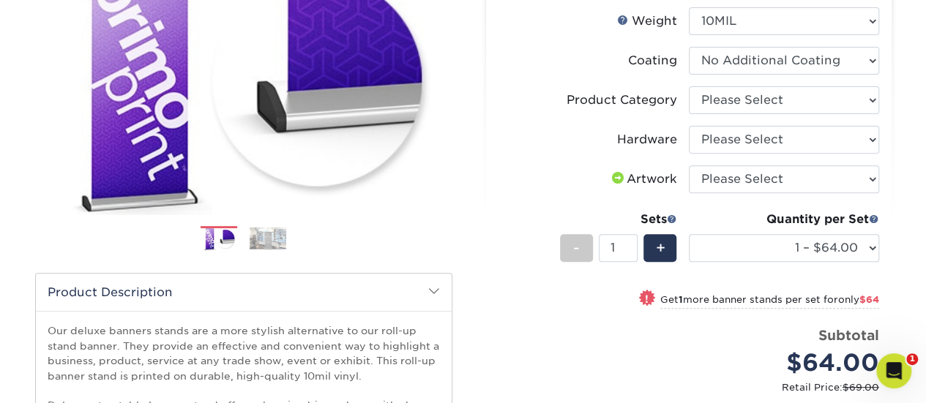
click at [689, 47] on select at bounding box center [784, 61] width 190 height 28
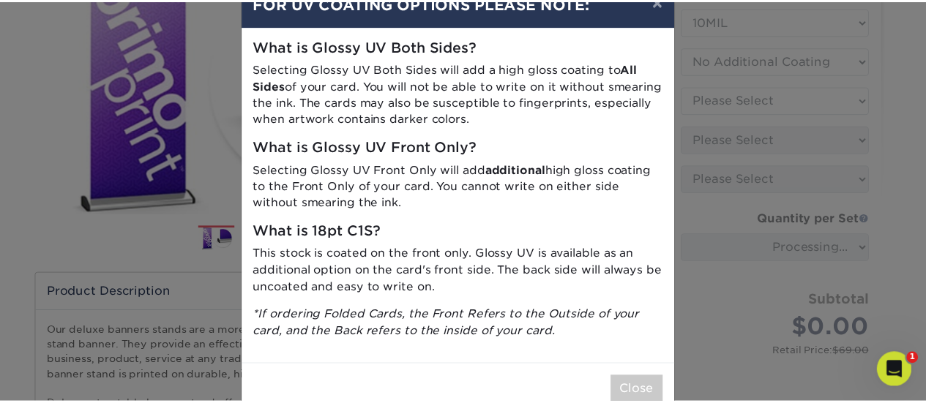
scroll to position [73, 0]
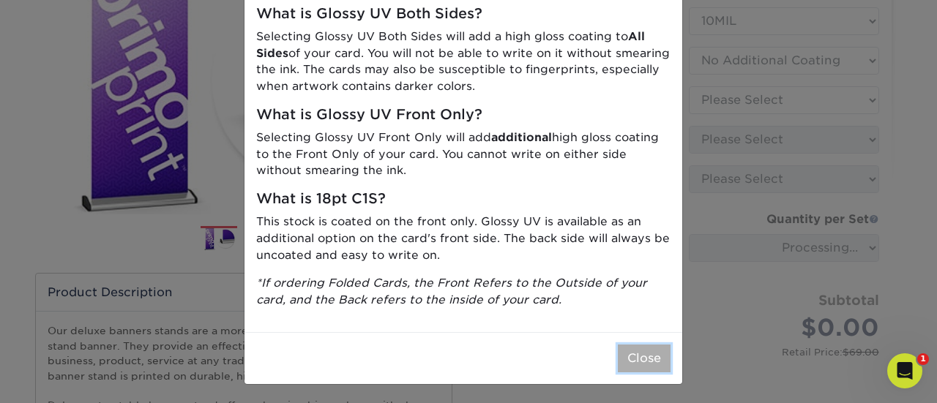
click at [632, 364] on button "Close" at bounding box center [644, 359] width 53 height 28
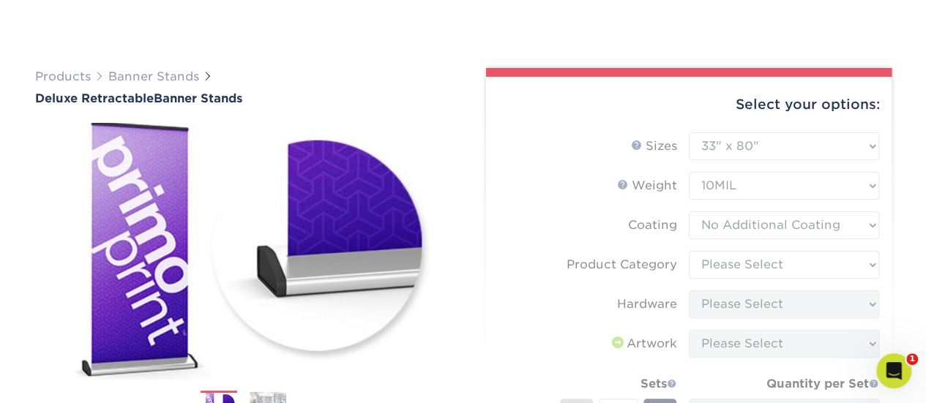
scroll to position [146, 0]
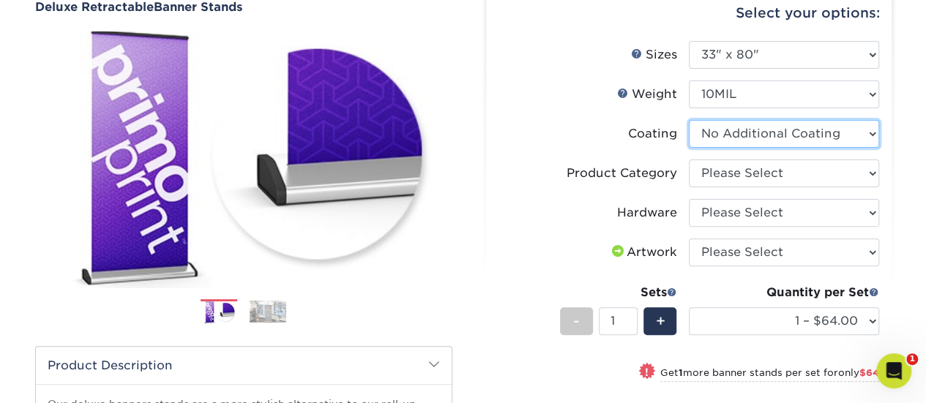
click at [751, 134] on select at bounding box center [784, 134] width 190 height 28
click at [689, 120] on select at bounding box center [784, 134] width 190 height 28
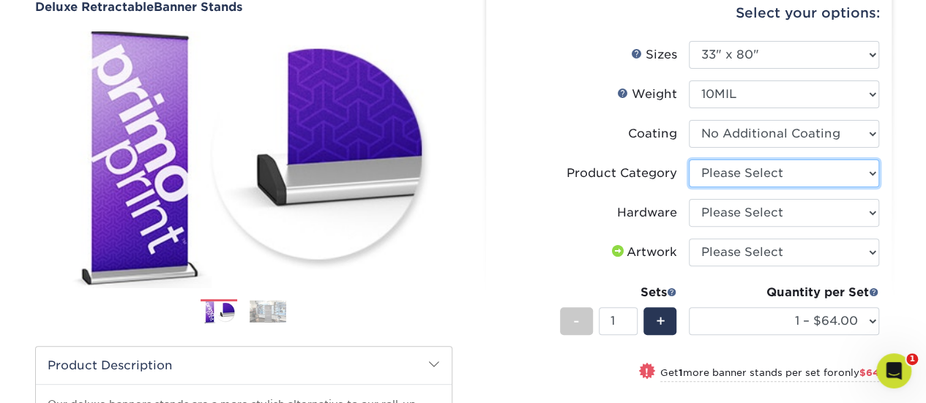
click at [733, 174] on select "Please Select Deluxe Retractable Banner Stand" at bounding box center [784, 174] width 190 height 28
select select "deb82e1f-94dd-4fc2-adc3-95272b6b1220"
click at [689, 160] on select "Please Select Deluxe Retractable Banner Stand" at bounding box center [784, 174] width 190 height 28
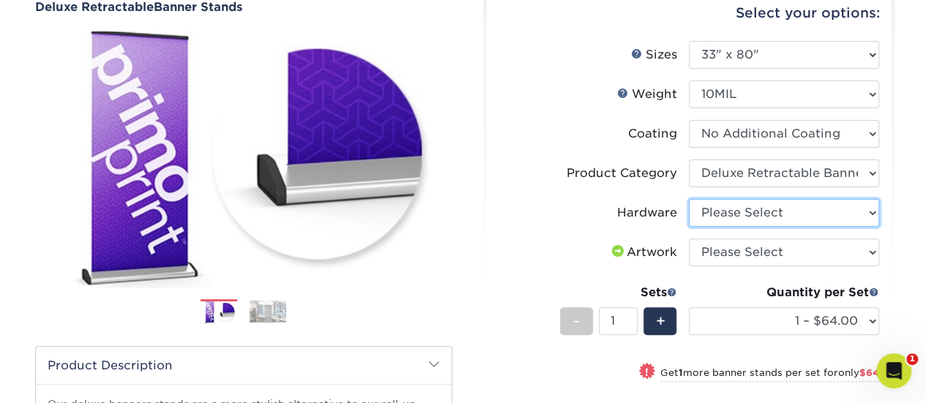
click at [728, 209] on select "Please Select Single-Sided Deluxe Retractable Banner Stand" at bounding box center [784, 213] width 190 height 28
click at [689, 199] on select "Please Select Single-Sided Deluxe Retractable Banner Stand" at bounding box center [784, 213] width 190 height 28
click at [757, 217] on select "Please Select Single-Sided Deluxe Retractable Banner Stand" at bounding box center [784, 213] width 190 height 28
select select "-1"
click at [689, 199] on select "Please Select Single-Sided Deluxe Retractable Banner Stand" at bounding box center [784, 213] width 190 height 28
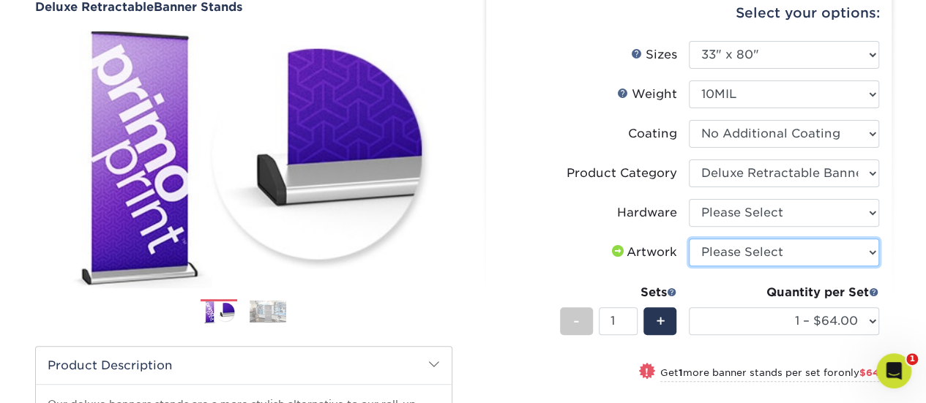
click at [727, 257] on select "Please Select I will upload files I need a design - $50" at bounding box center [784, 253] width 190 height 28
click at [630, 213] on div "Hardware" at bounding box center [647, 213] width 60 height 18
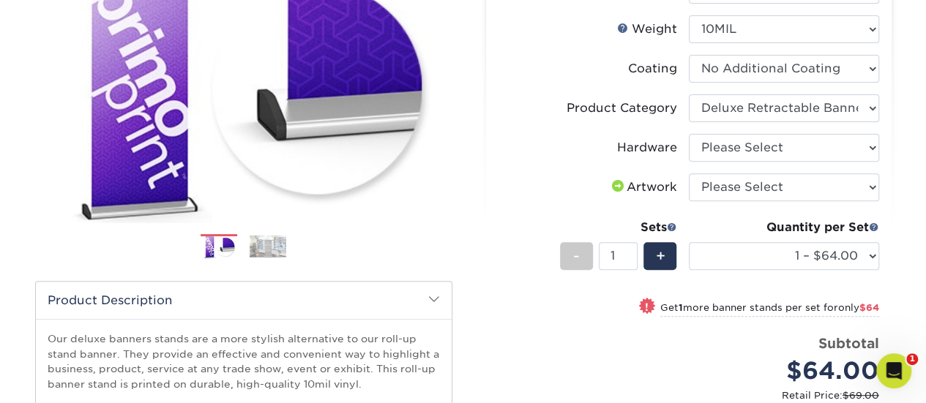
scroll to position [293, 0]
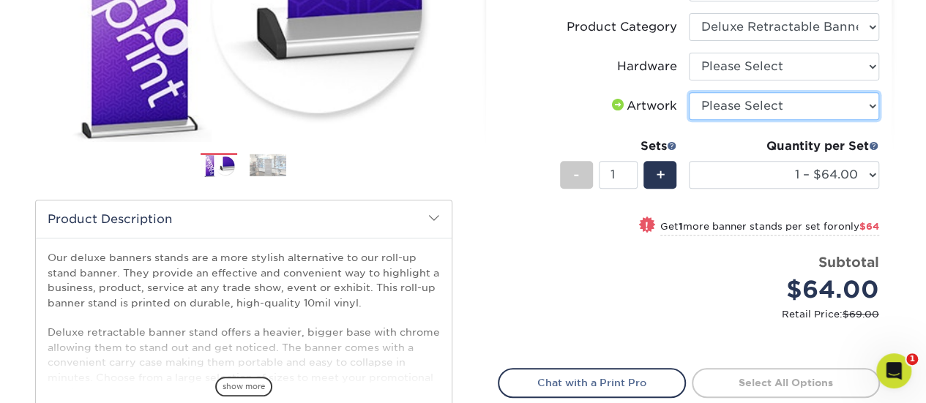
click at [708, 101] on select "Please Select I will upload files I need a design - $50" at bounding box center [784, 106] width 190 height 28
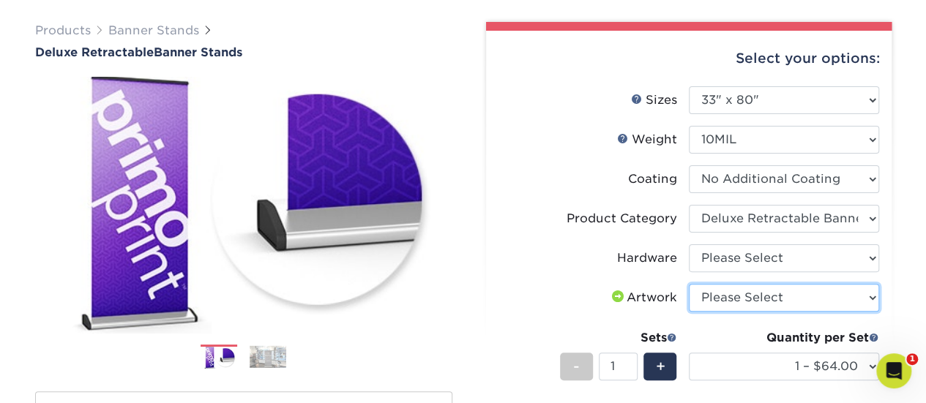
scroll to position [0, 0]
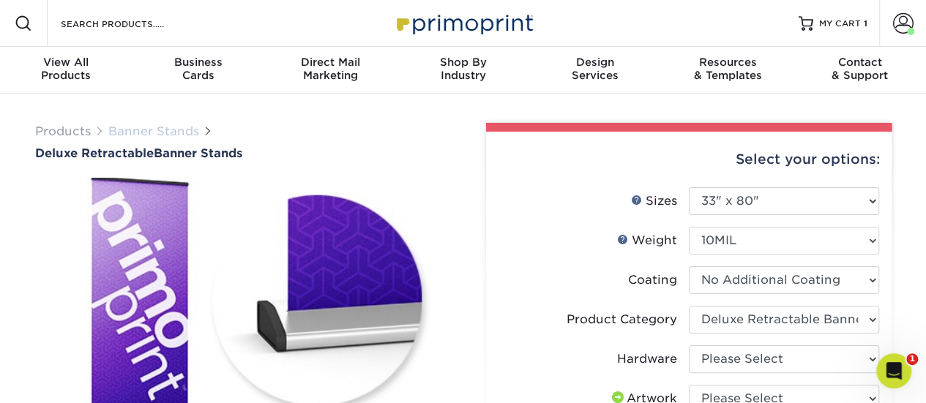
click at [135, 135] on link "Banner Stands" at bounding box center [153, 131] width 91 height 14
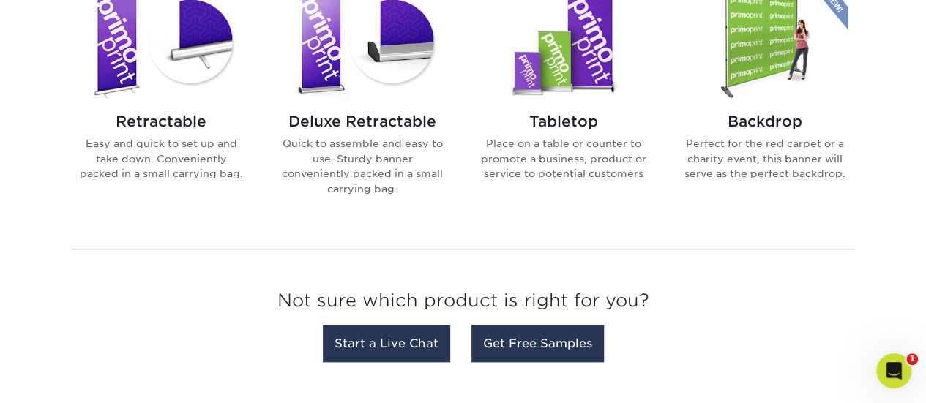
click at [177, 113] on h2 "Retractable" at bounding box center [161, 122] width 166 height 18
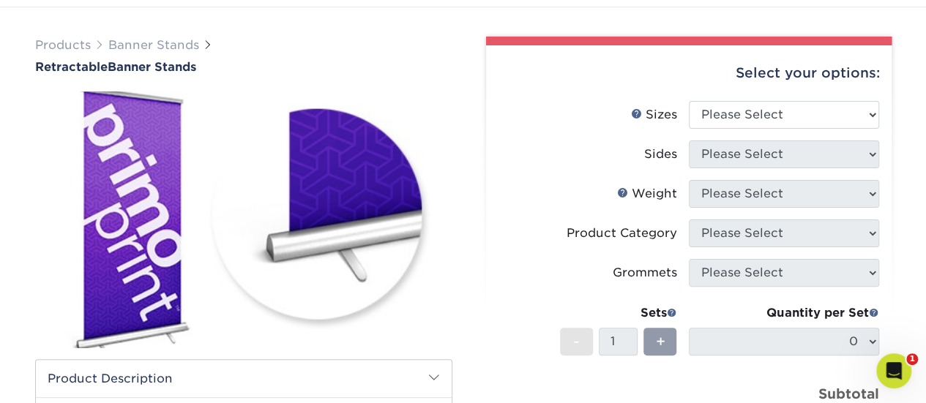
scroll to position [73, 0]
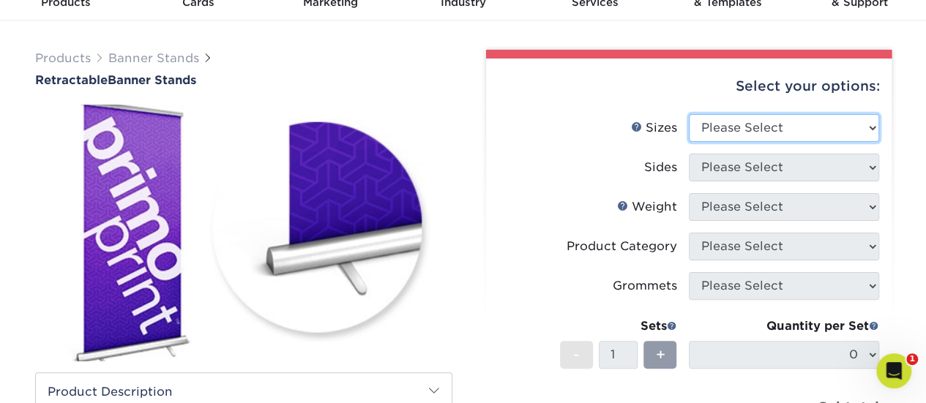
click at [717, 130] on select "Please Select 24" x 60" 33" x 80" 47" x 80"" at bounding box center [784, 128] width 190 height 28
click at [689, 114] on select "Please Select 24" x 60" 33" x 80" 47" x 80"" at bounding box center [784, 128] width 190 height 28
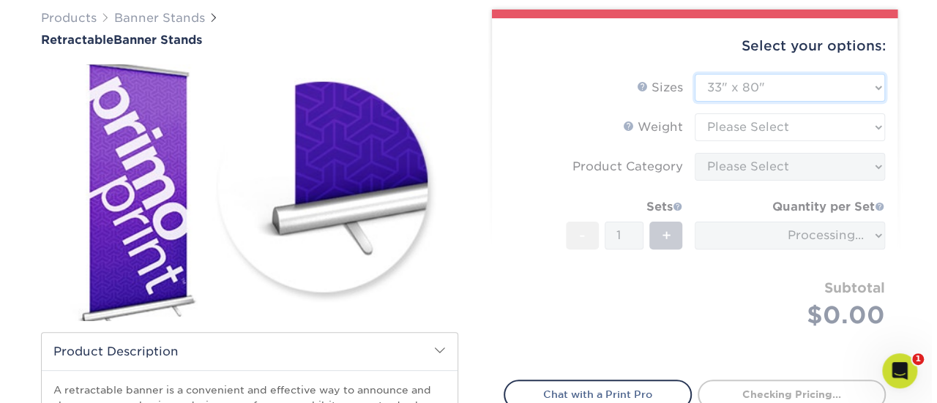
scroll to position [146, 0]
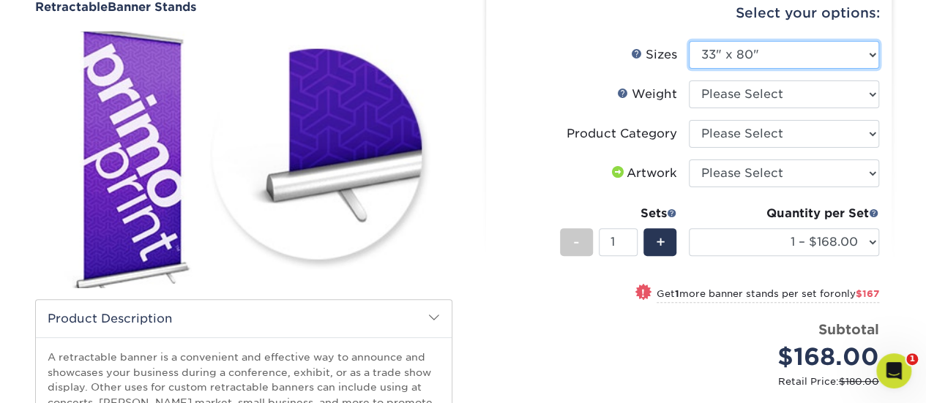
click at [731, 61] on select "Please Select 24" x 60" 33" x 80" 47" x 80"" at bounding box center [784, 55] width 190 height 28
select select "47.00x80.00"
click at [689, 41] on select "Please Select 24" x 60" 33" x 80" 47" x 80"" at bounding box center [784, 55] width 190 height 28
select select "-1"
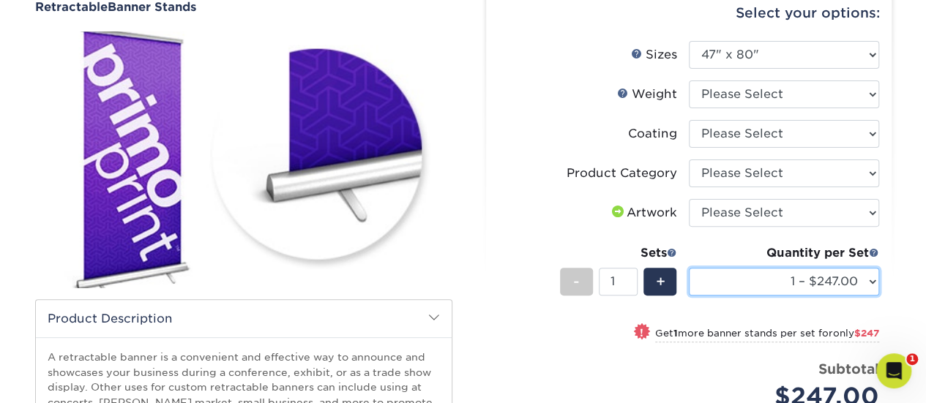
click at [823, 285] on select "1 – $247.00 2 – $494.00 3 – $741.00 4 – $988.00 5 – $1235.00 6 – $1482.00 7 – $…" at bounding box center [784, 282] width 190 height 28
click at [531, 164] on label "Product Category" at bounding box center [594, 174] width 190 height 28
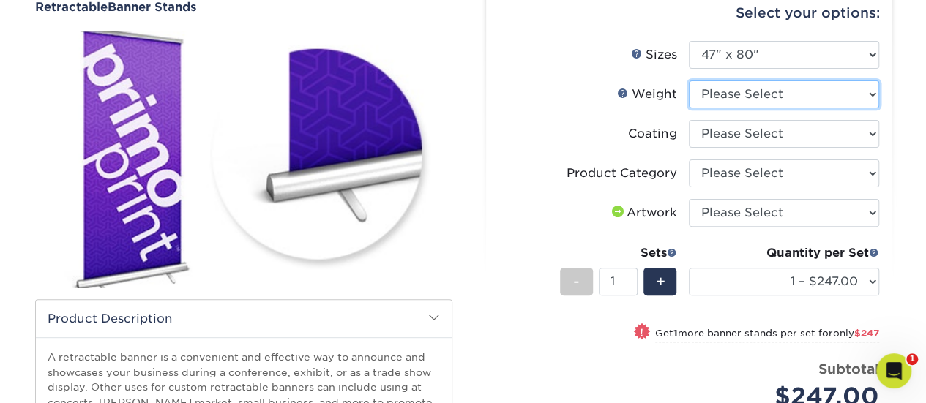
click at [748, 100] on select "Please Select 10MIL" at bounding box center [784, 95] width 190 height 28
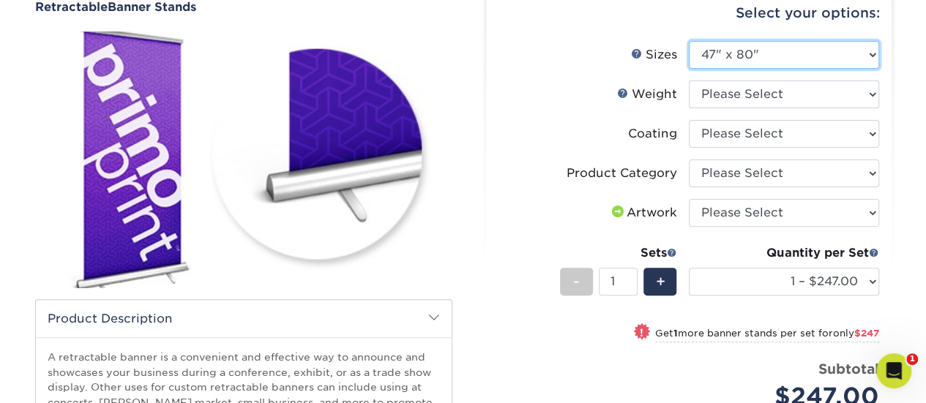
click at [733, 52] on select "Please Select 24" x 60" 33" x 80" 47" x 80"" at bounding box center [784, 55] width 190 height 28
select select "24.00x60.00"
click at [689, 41] on select "Please Select 24" x 60" 33" x 80" 47" x 80"" at bounding box center [784, 55] width 190 height 28
select select "-1"
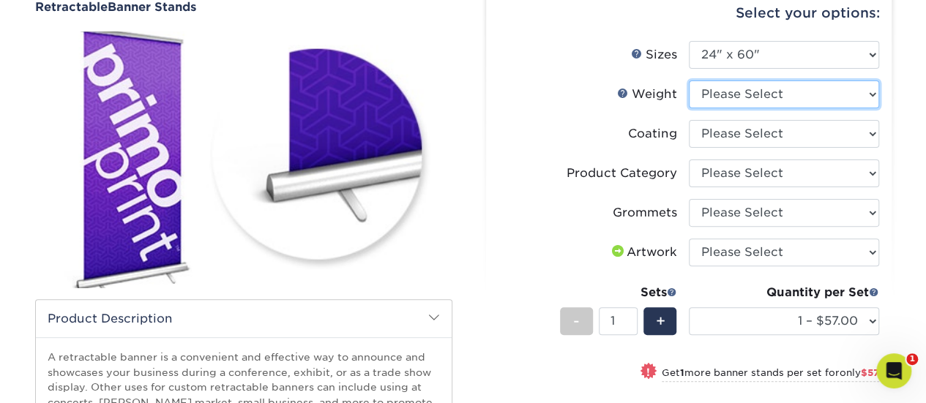
click at [739, 93] on select "Please Select 10MIL" at bounding box center [784, 95] width 190 height 28
select select "10MIL"
click at [689, 81] on select "Please Select 10MIL" at bounding box center [784, 95] width 190 height 28
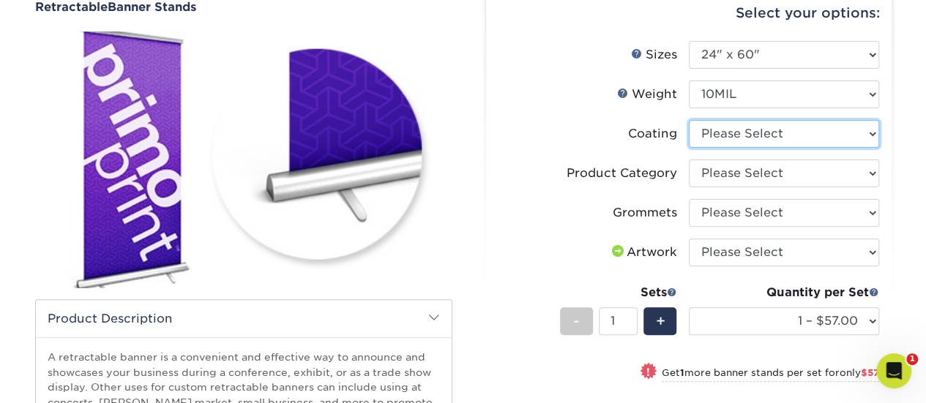
click at [720, 130] on select at bounding box center [784, 134] width 190 height 28
select select "3e7618de-abca-4bda-9f97-8b9129e913d8"
click at [689, 120] on select at bounding box center [784, 134] width 190 height 28
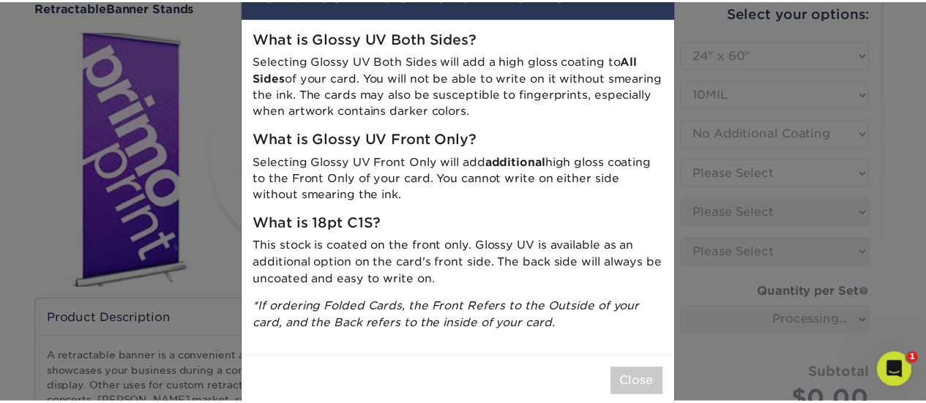
scroll to position [73, 0]
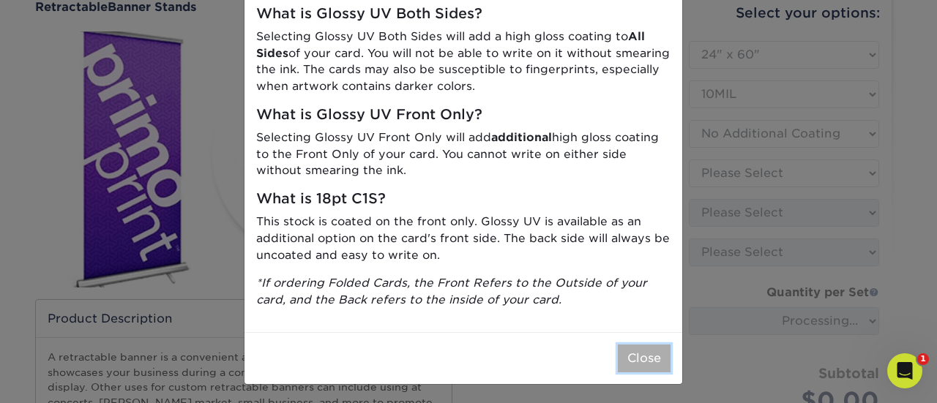
click at [643, 359] on button "Close" at bounding box center [644, 359] width 53 height 28
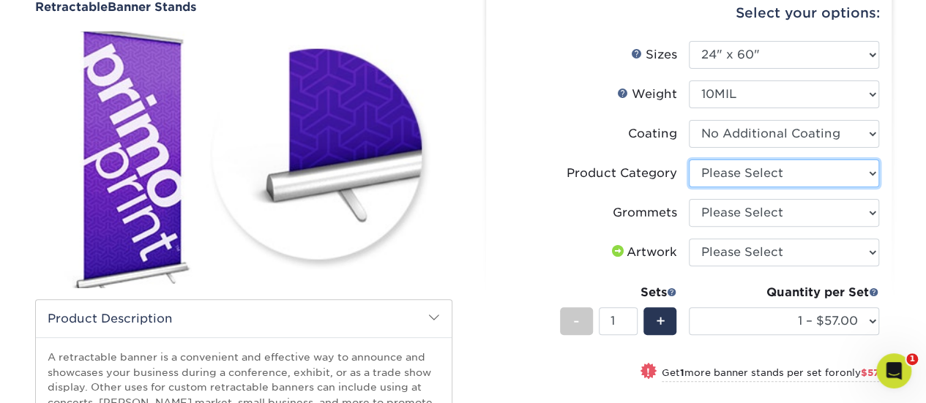
click at [732, 172] on select "Please Select Economy Collapsible Banner Stand" at bounding box center [784, 174] width 190 height 28
select select "04d2fd70-9dfc-4e71-b811-ad8e877b92c4"
click at [689, 160] on select "Please Select Economy Collapsible Banner Stand" at bounding box center [784, 174] width 190 height 28
click at [742, 165] on select "Please Select Economy Collapsible Banner Stand" at bounding box center [784, 174] width 190 height 28
click at [689, 160] on select "Please Select Economy Collapsible Banner Stand" at bounding box center [784, 174] width 190 height 28
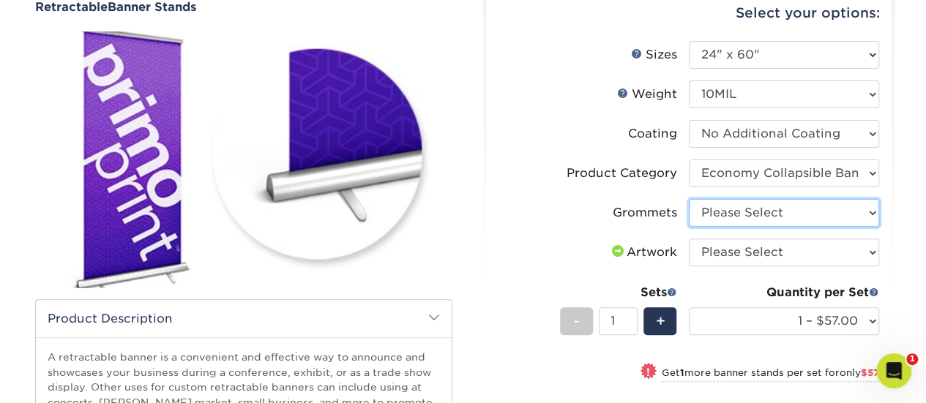
click at [733, 217] on select "Please Select Yes, Grommet All 4 Corners" at bounding box center [784, 213] width 190 height 28
select select "ce33bba6-a87b-4293-934d-6f372bdce3e6"
click at [689, 199] on select "Please Select Yes, Grommet All 4 Corners" at bounding box center [784, 213] width 190 height 28
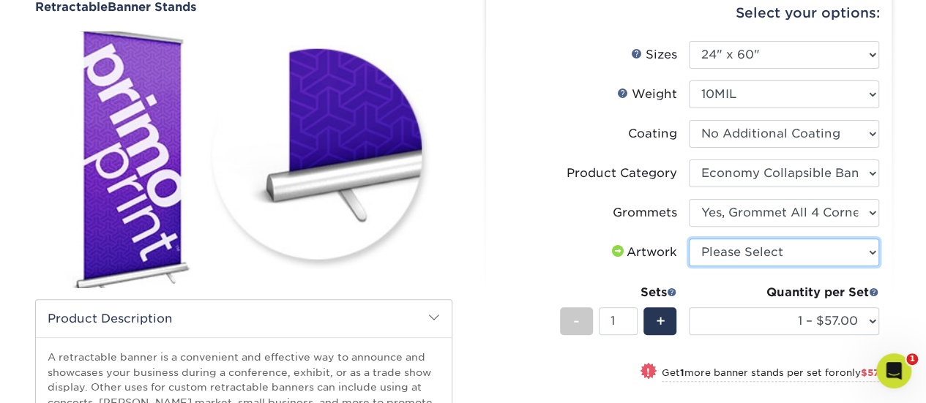
click at [739, 255] on select "Please Select I will upload files I need a design - $50" at bounding box center [784, 253] width 190 height 28
select select "upload"
click at [689, 239] on select "Please Select I will upload files I need a design - $50" at bounding box center [784, 253] width 190 height 28
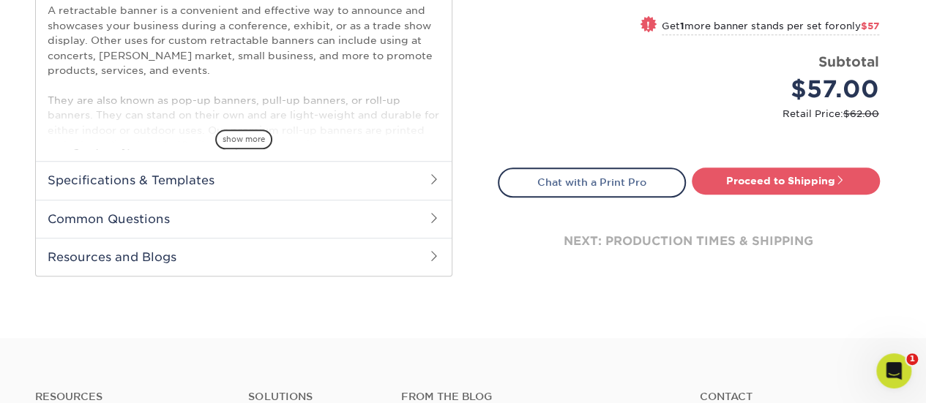
scroll to position [439, 0]
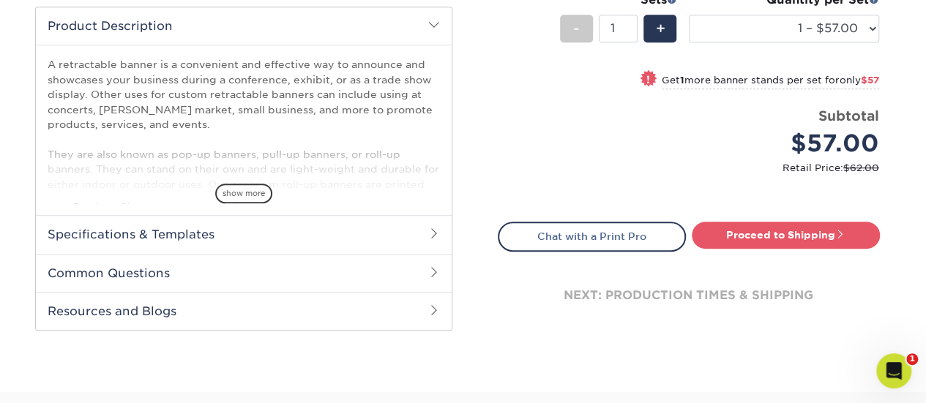
click at [143, 235] on h2 "Specifications & Templates" at bounding box center [244, 234] width 416 height 38
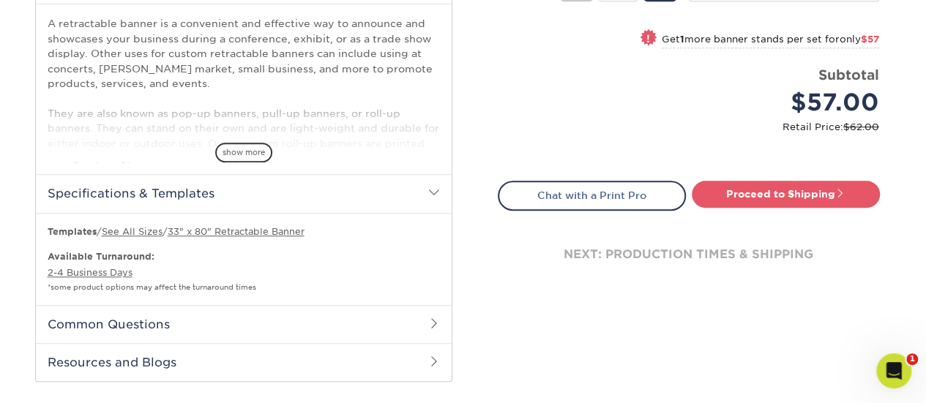
scroll to position [512, 0]
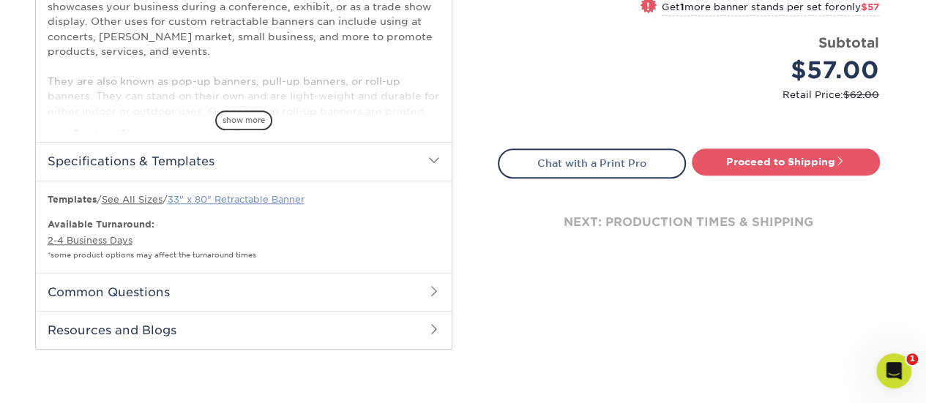
click at [233, 198] on link "33" x 80" Retractable Banner" at bounding box center [236, 199] width 137 height 11
